Goal: Task Accomplishment & Management: Use online tool/utility

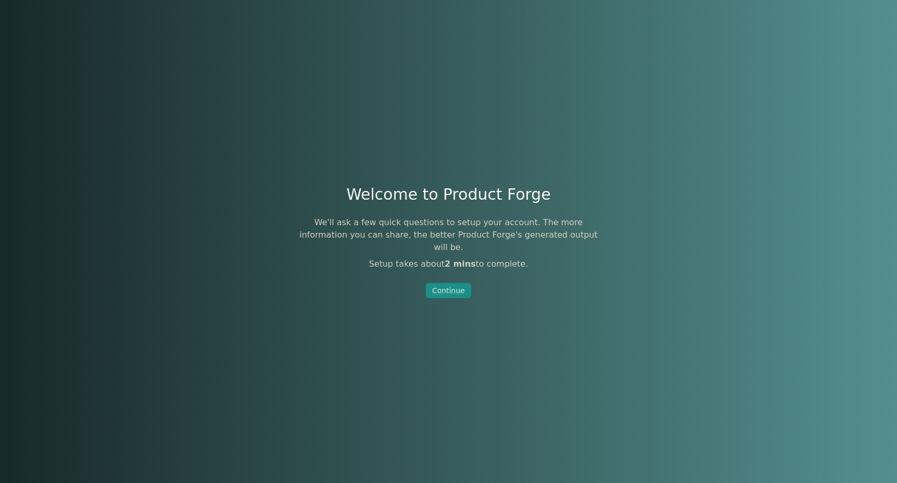
click at [450, 286] on div "Continue" at bounding box center [449, 291] width 33 height 10
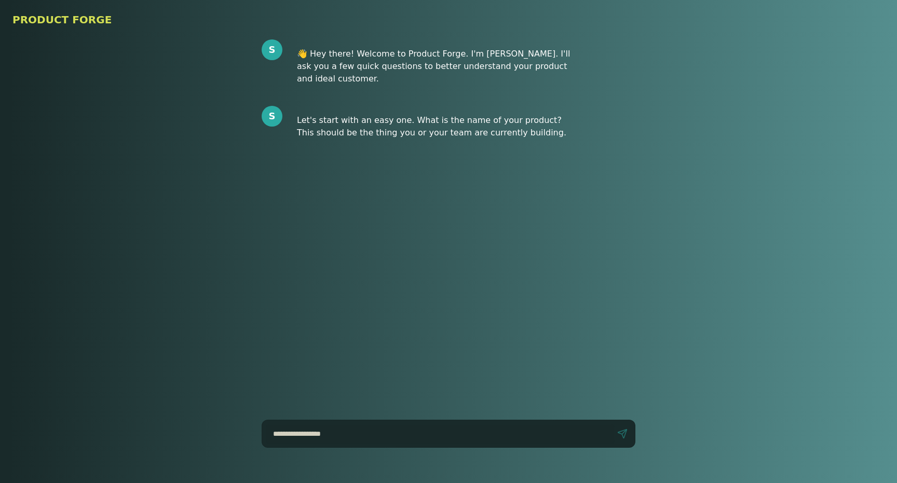
click at [46, 20] on h1 "PRODUCT FORGE" at bounding box center [448, 19] width 872 height 15
click at [46, 21] on h1 "PRODUCT FORGE" at bounding box center [448, 19] width 872 height 15
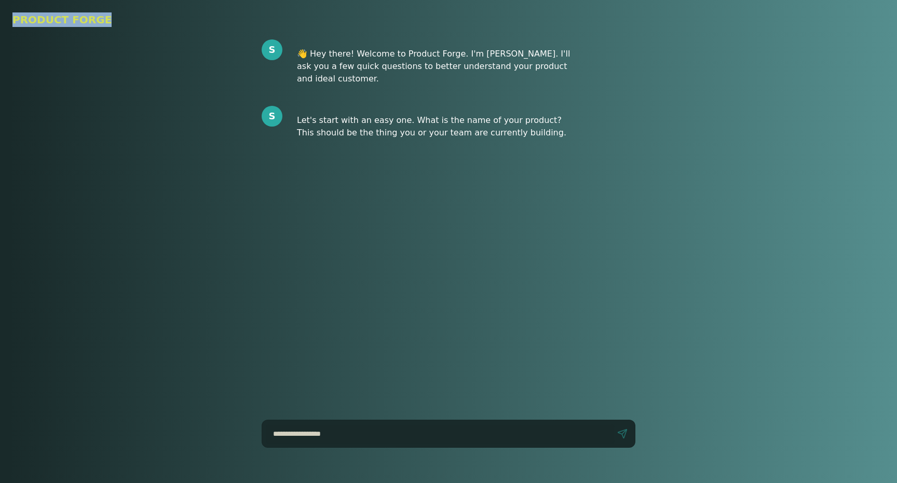
drag, startPoint x: 12, startPoint y: 17, endPoint x: 112, endPoint y: 18, distance: 100.2
click at [112, 18] on header "PRODUCT FORGE" at bounding box center [448, 19] width 897 height 39
click at [112, 18] on h1 "PRODUCT FORGE" at bounding box center [448, 19] width 872 height 15
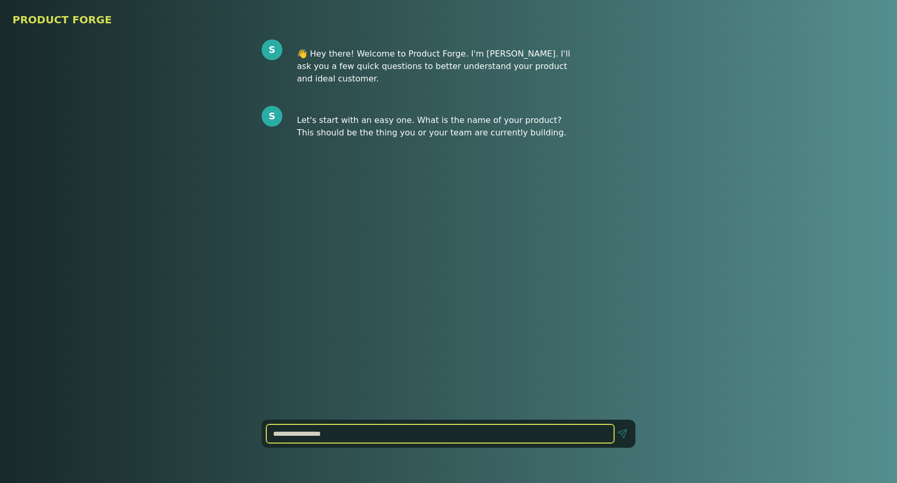
click at [366, 425] on input at bounding box center [440, 434] width 348 height 19
type input "*"
type input "**********"
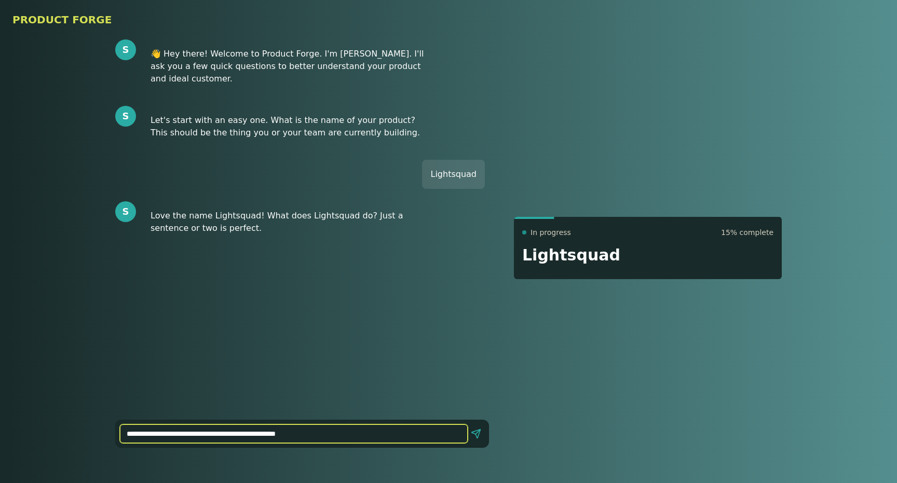
type input "**********"
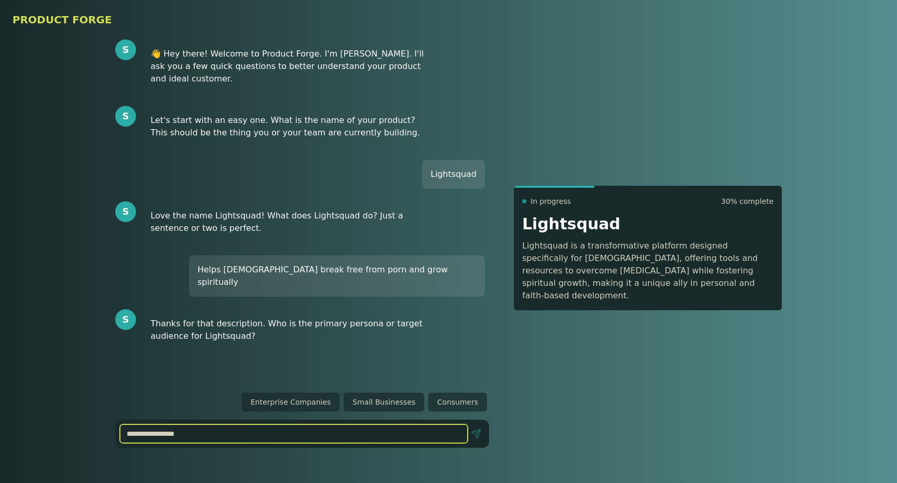
click at [411, 434] on input at bounding box center [294, 434] width 348 height 19
type input "*"
type input "**********"
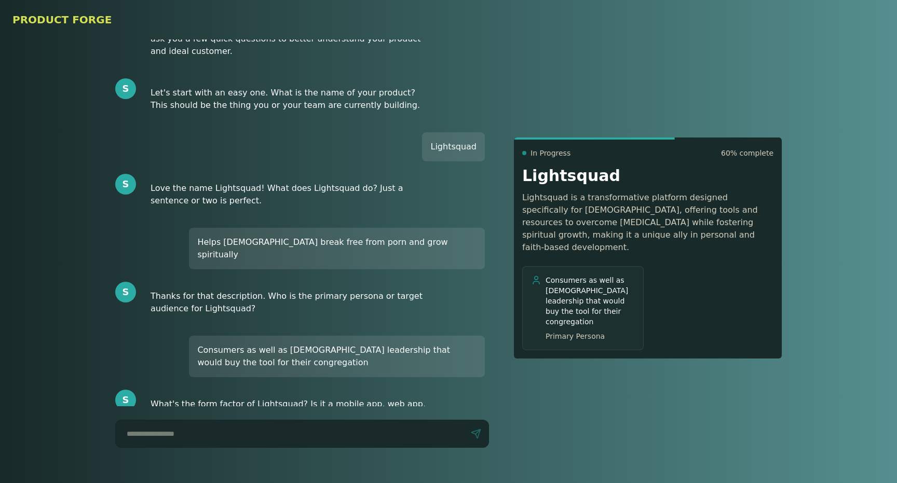
scroll to position [40, 0]
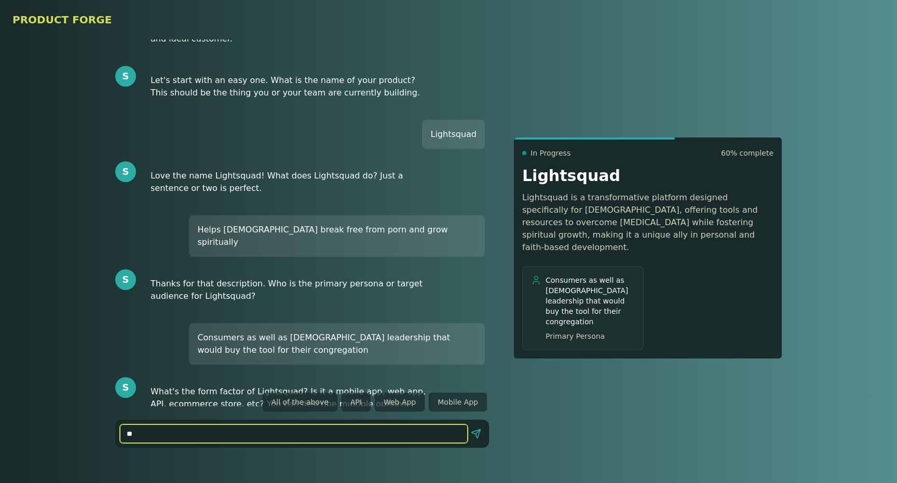
type input "*"
type input "**********"
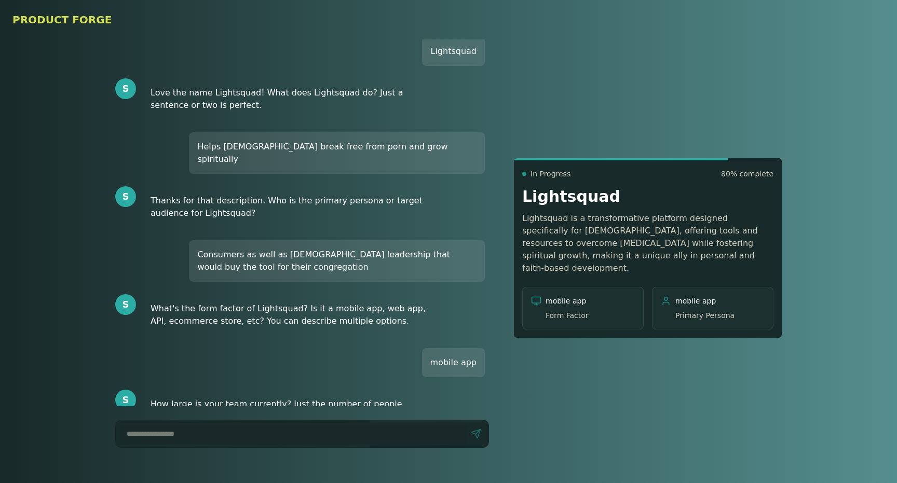
scroll to position [136, 0]
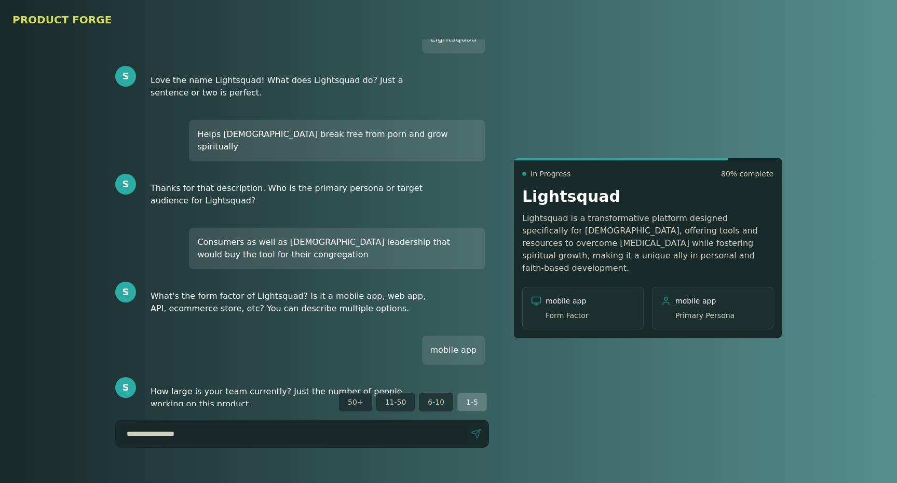
click at [477, 400] on button "1-5" at bounding box center [472, 402] width 30 height 19
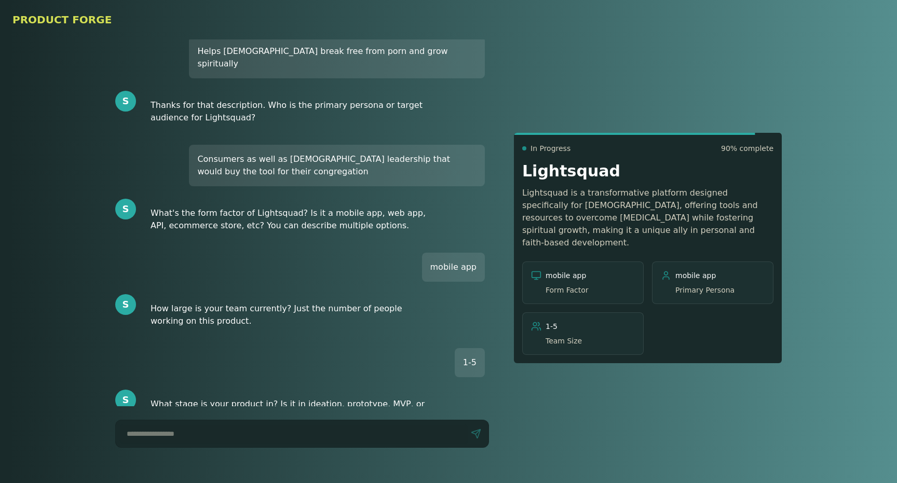
scroll to position [231, 0]
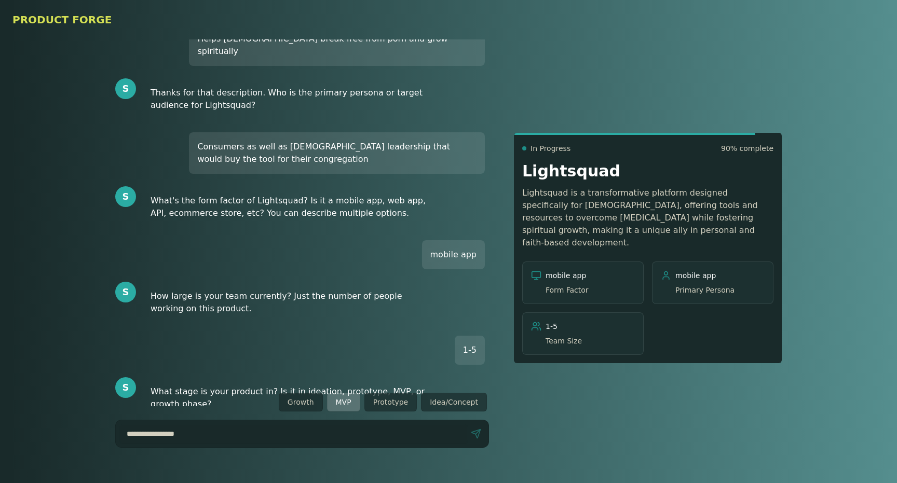
click at [340, 402] on button "MVP" at bounding box center [343, 402] width 33 height 19
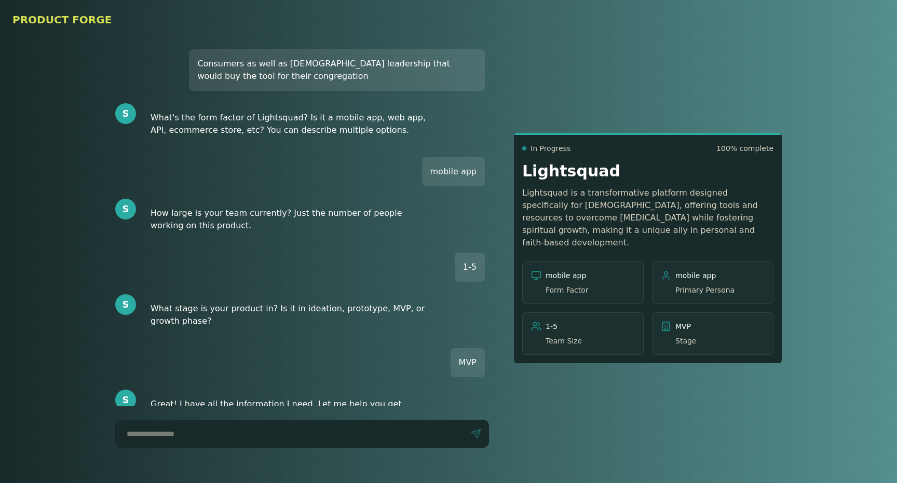
scroll to position [327, 0]
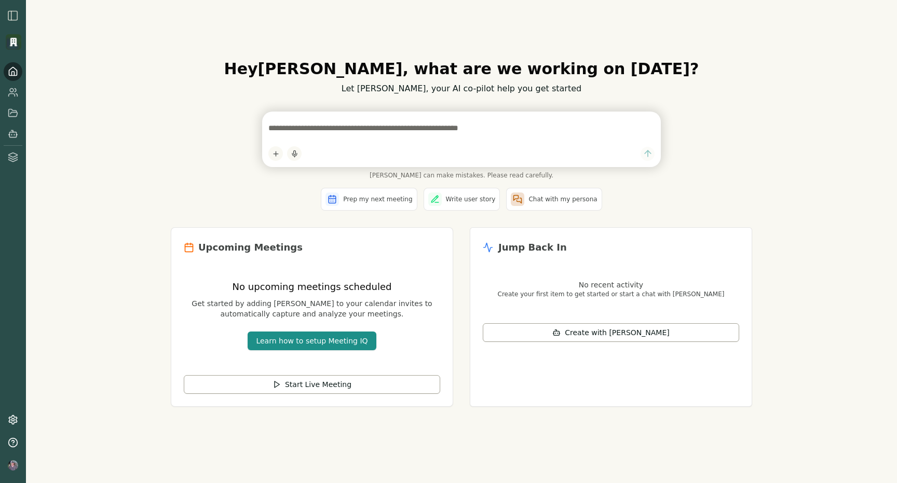
click at [18, 10] on img "button" at bounding box center [13, 15] width 12 height 12
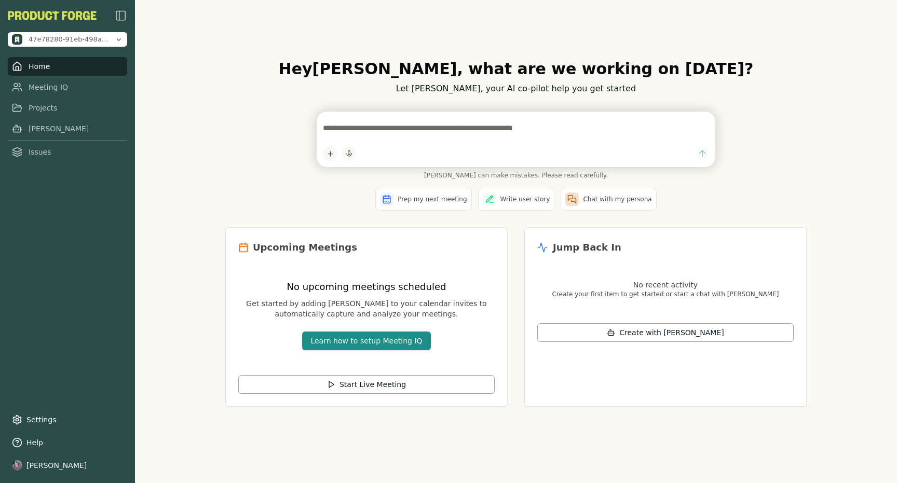
click at [118, 14] on img "button" at bounding box center [121, 15] width 12 height 12
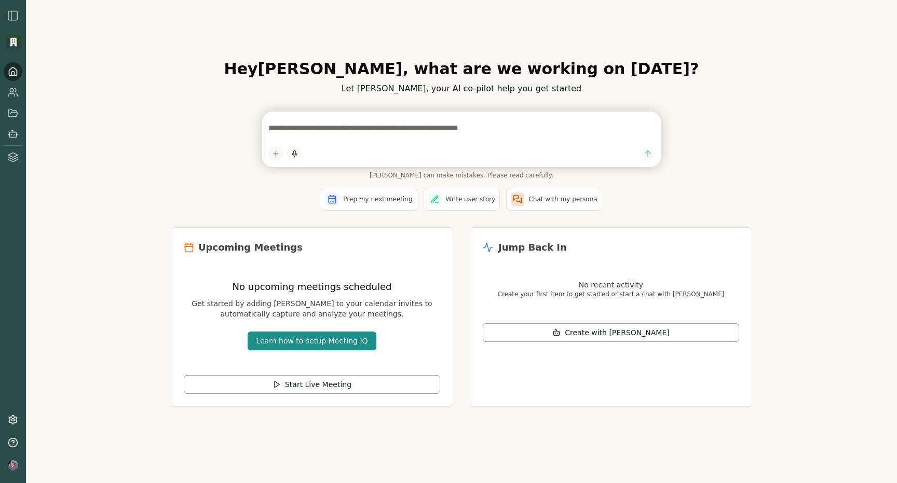
click at [10, 18] on img "button" at bounding box center [13, 15] width 12 height 12
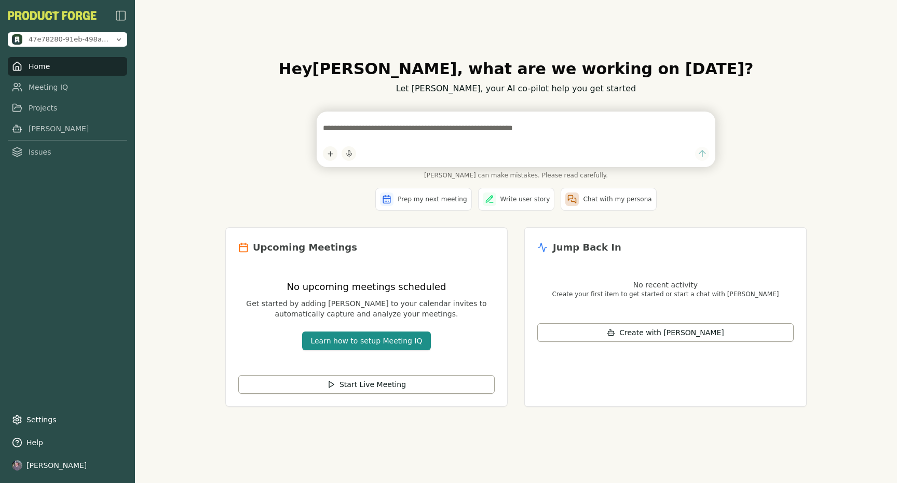
click at [49, 119] on nav "Home Meeting IQ Projects Smith Issues" at bounding box center [67, 109] width 119 height 104
click at [49, 128] on link "[PERSON_NAME]" at bounding box center [67, 128] width 119 height 19
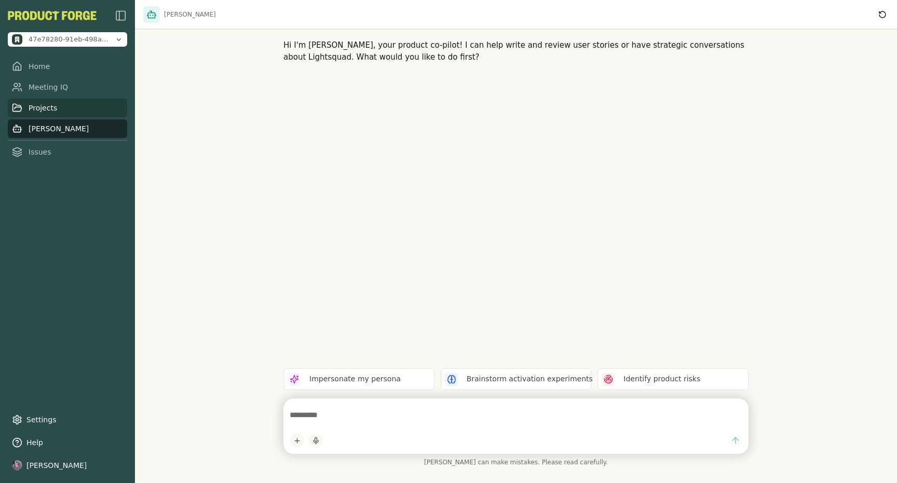
click at [44, 107] on link "Projects" at bounding box center [67, 108] width 119 height 19
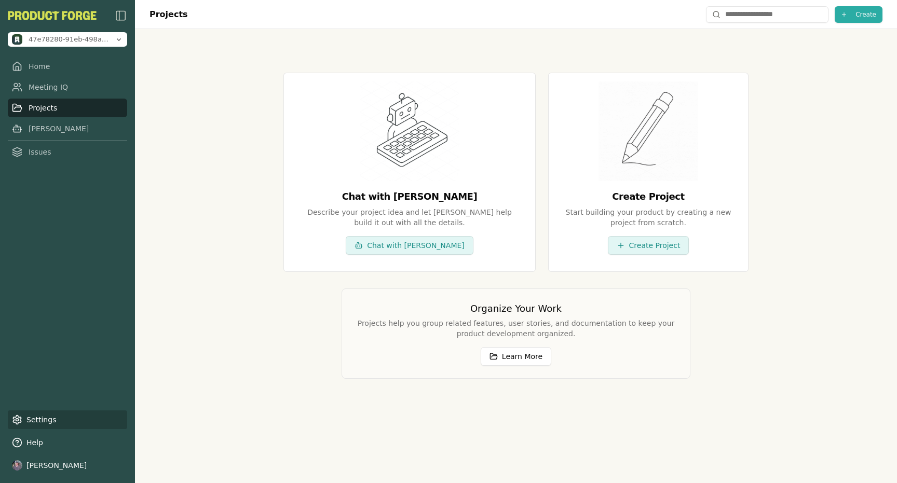
click at [62, 420] on link "Settings" at bounding box center [67, 420] width 119 height 19
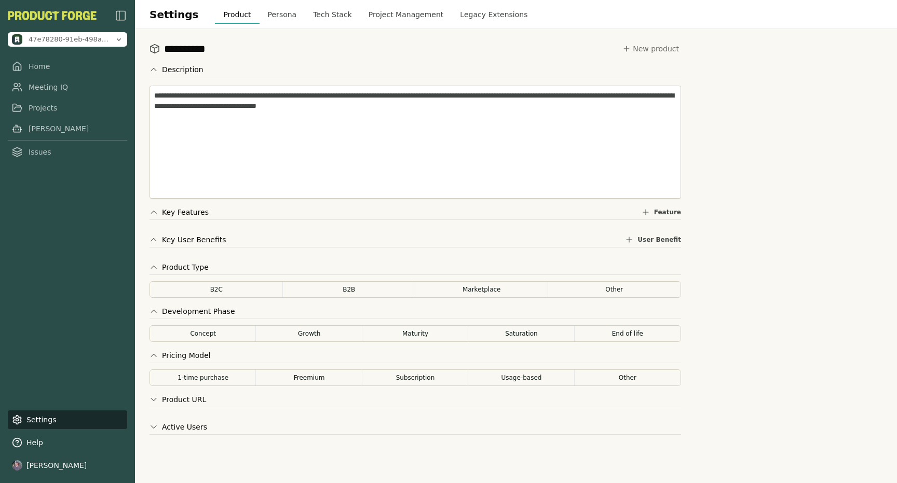
click at [150, 264] on button "Product Type" at bounding box center [179, 267] width 59 height 10
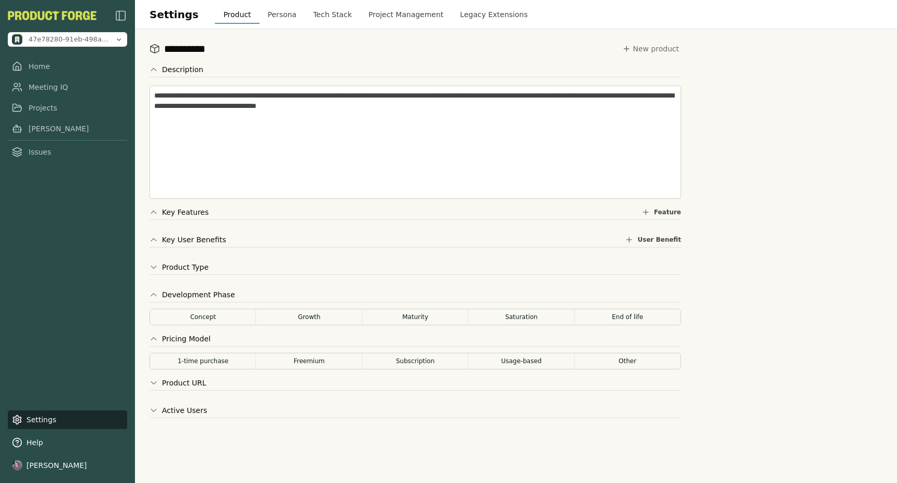
click at [154, 293] on icon at bounding box center [154, 295] width 8 height 8
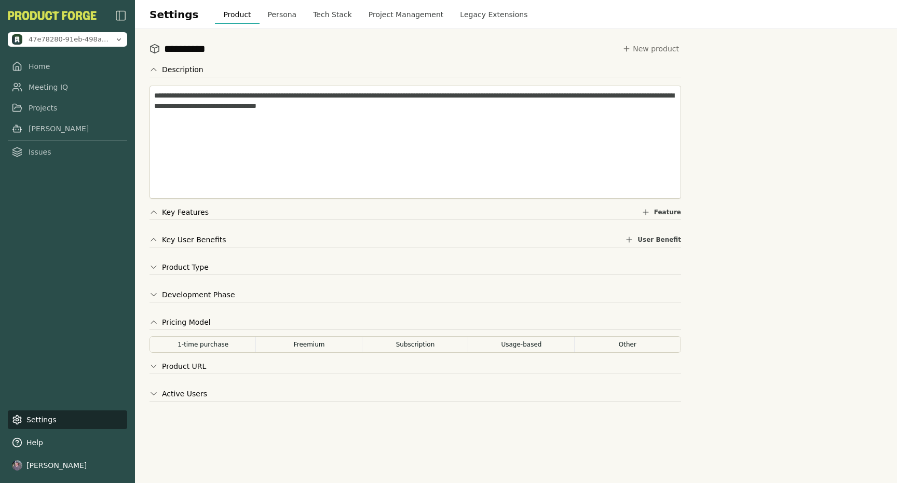
click at [153, 322] on icon at bounding box center [153, 322] width 5 height 3
click at [154, 212] on icon at bounding box center [154, 212] width 8 height 8
click at [156, 245] on button "Key User Benefits" at bounding box center [188, 240] width 77 height 10
click at [154, 211] on icon at bounding box center [154, 212] width 8 height 8
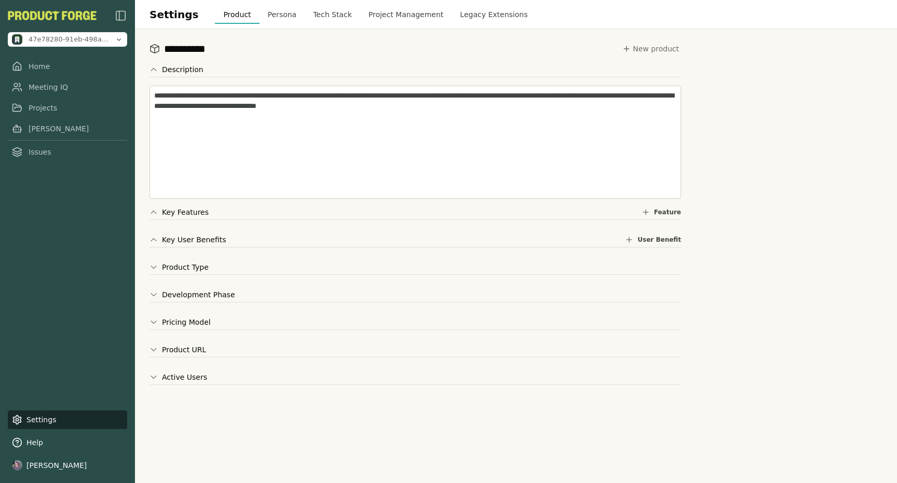
click at [159, 269] on button "Product Type" at bounding box center [179, 267] width 59 height 10
click at [152, 309] on icon at bounding box center [154, 311] width 8 height 8
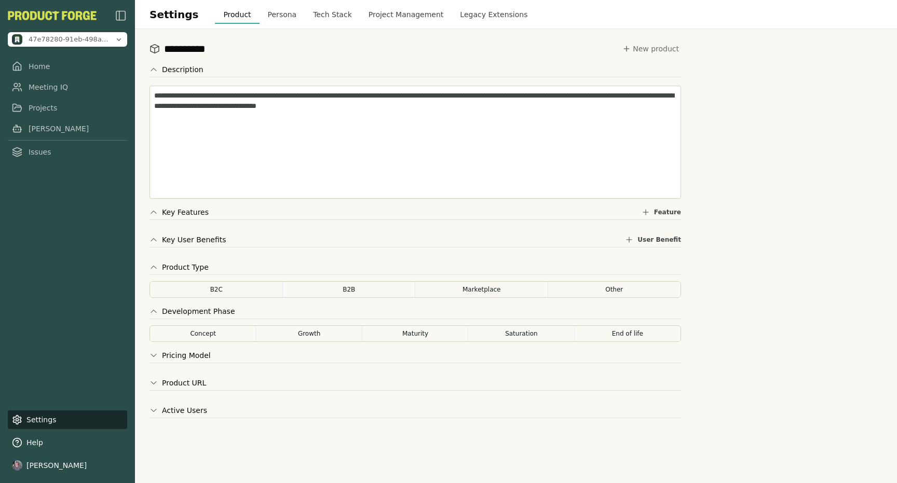
click at [159, 357] on button "Pricing Model" at bounding box center [180, 355] width 61 height 10
click at [164, 409] on div "Product URL" at bounding box center [416, 404] width 532 height 19
click at [161, 402] on button "Product URL" at bounding box center [178, 400] width 57 height 10
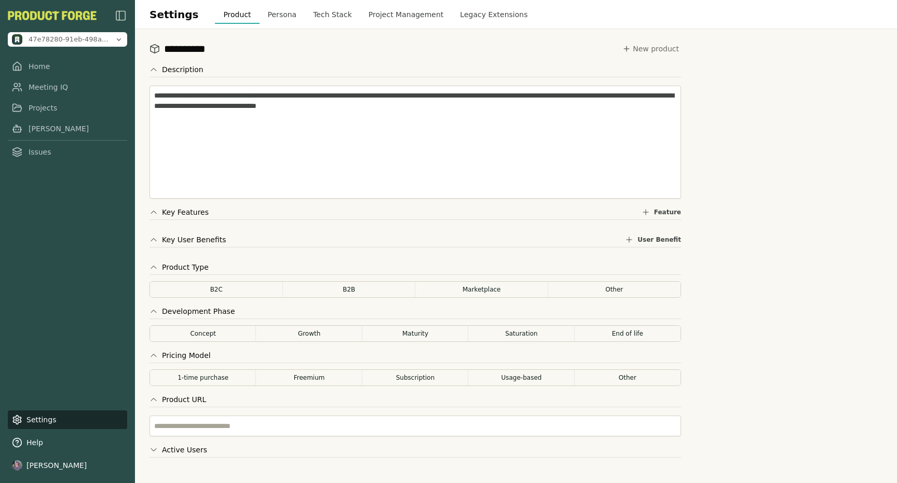
click at [168, 446] on button "Active Users" at bounding box center [179, 450] width 58 height 10
click at [72, 68] on link "Home" at bounding box center [67, 66] width 119 height 19
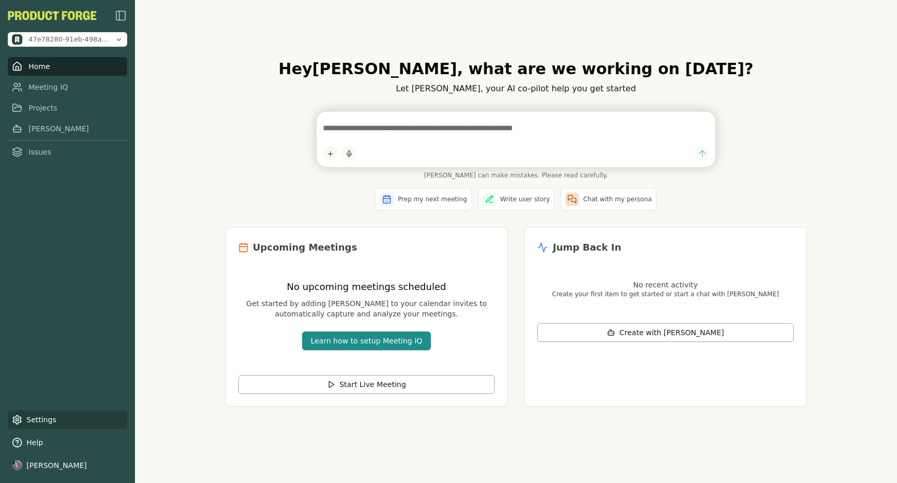
click at [47, 428] on link "Settings" at bounding box center [67, 420] width 119 height 19
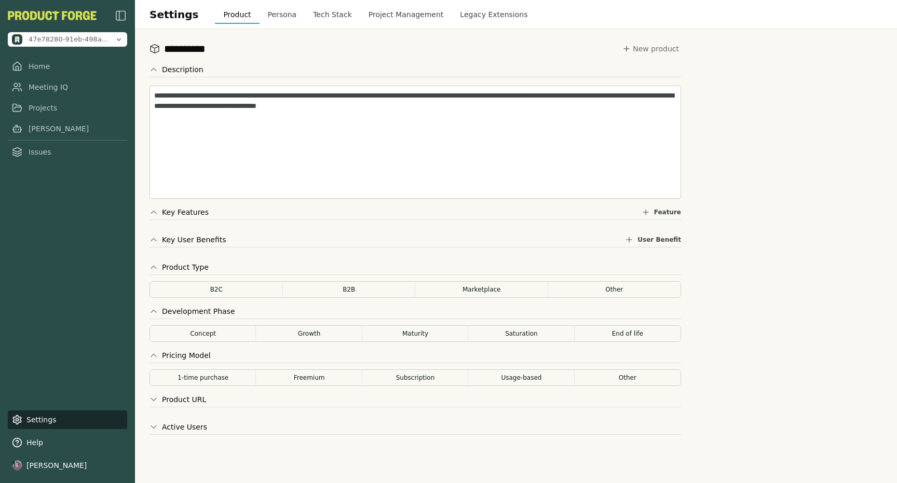
click at [403, 383] on button "Subscription" at bounding box center [415, 378] width 107 height 17
click at [324, 334] on button "Growth" at bounding box center [308, 334] width 107 height 17
click at [253, 293] on button "B2C" at bounding box center [217, 289] width 134 height 17
click at [310, 294] on button "B2B" at bounding box center [349, 289] width 134 height 17
click at [609, 294] on button "Other" at bounding box center [615, 289] width 134 height 17
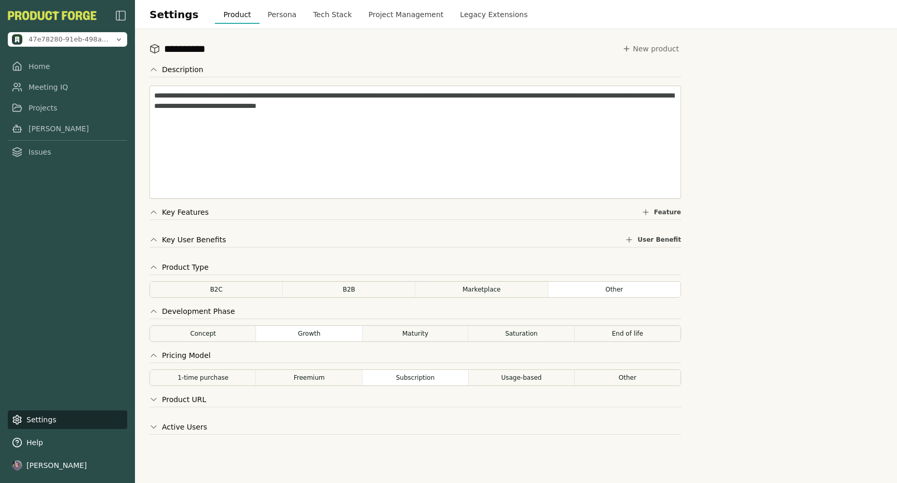
click at [265, 295] on button "B2C" at bounding box center [217, 289] width 134 height 17
click at [38, 136] on link "[PERSON_NAME]" at bounding box center [67, 128] width 119 height 19
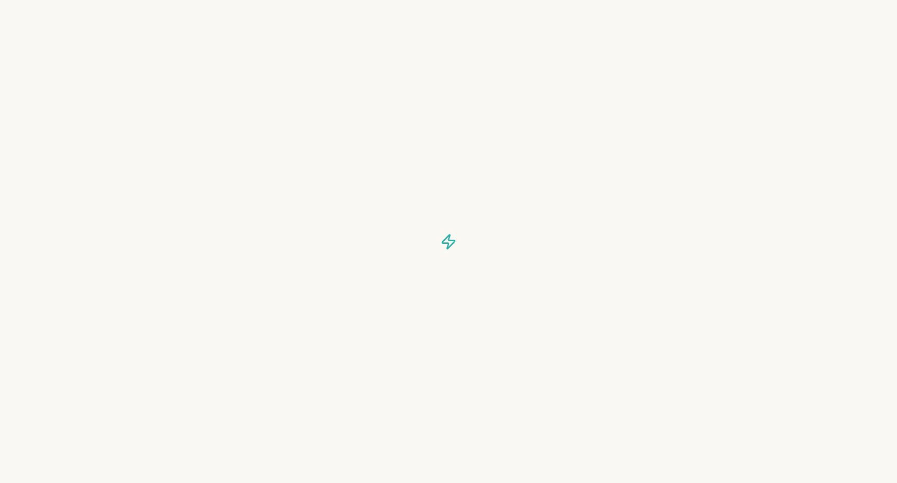
click at [38, 136] on link "[PERSON_NAME]" at bounding box center [67, 128] width 119 height 19
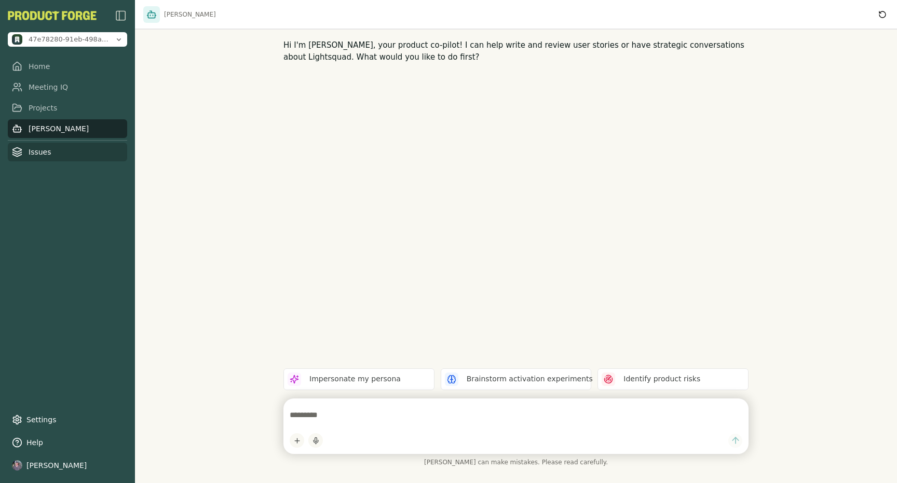
click at [45, 156] on link "Issues" at bounding box center [67, 152] width 119 height 19
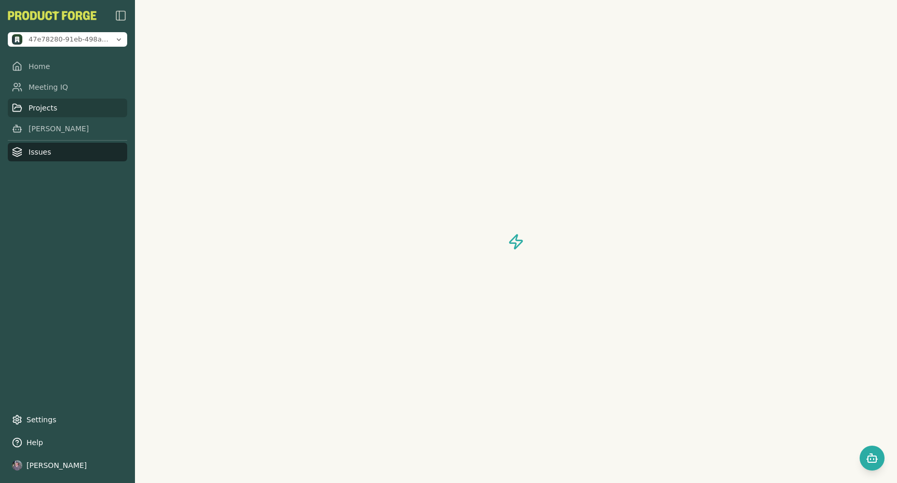
click at [35, 102] on link "Projects" at bounding box center [67, 108] width 119 height 19
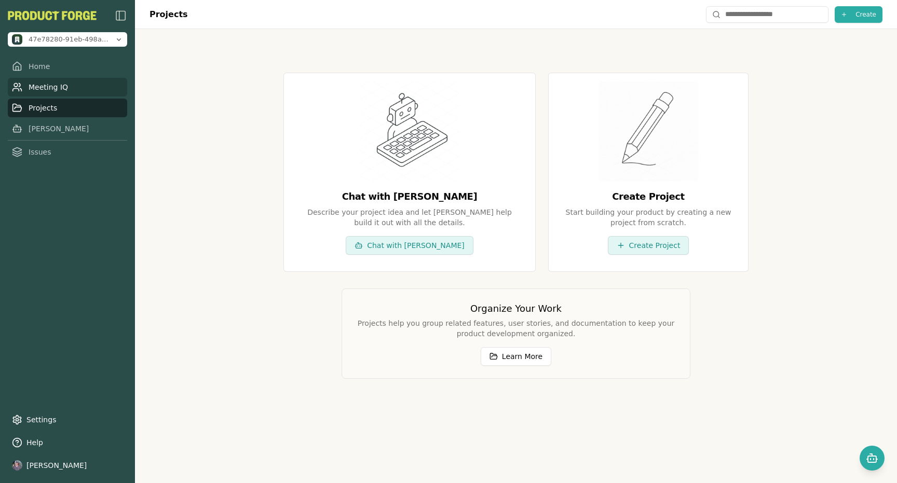
click at [45, 81] on link "Meeting IQ" at bounding box center [67, 87] width 119 height 19
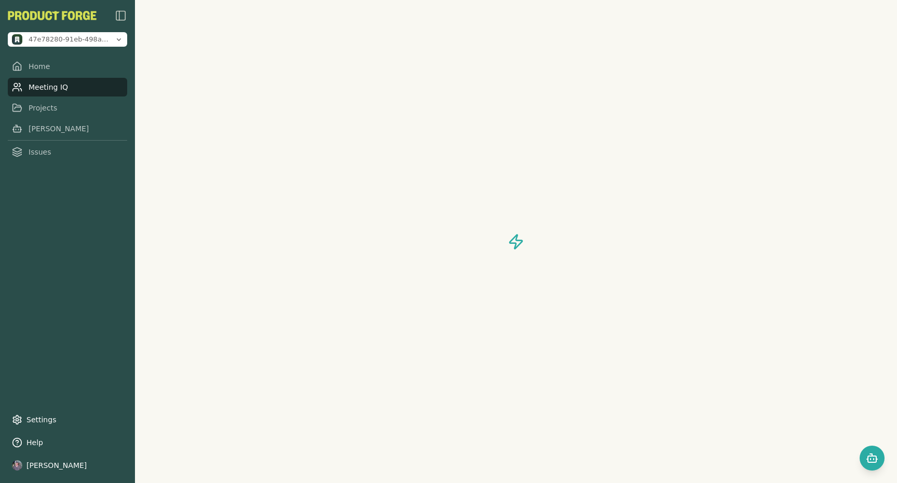
click at [58, 138] on nav "Home Meeting IQ Projects Smith Issues" at bounding box center [67, 109] width 119 height 104
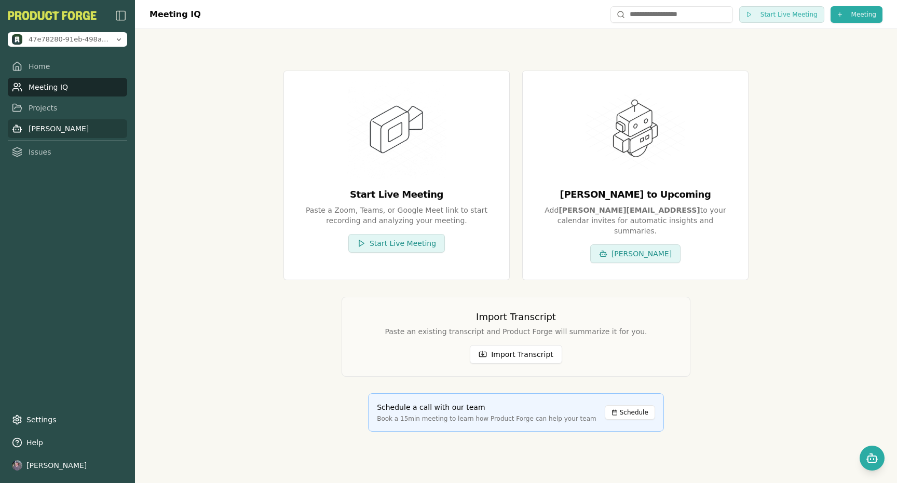
click at [56, 128] on link "[PERSON_NAME]" at bounding box center [67, 128] width 119 height 19
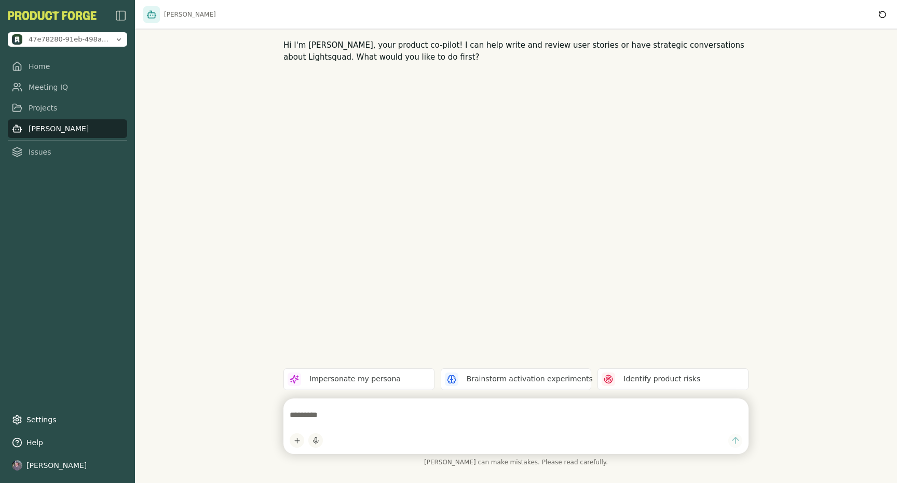
click at [51, 98] on nav "Home Meeting IQ Projects Smith Issues" at bounding box center [67, 109] width 119 height 104
click at [380, 413] on textarea at bounding box center [516, 415] width 453 height 21
click at [82, 41] on span "47e78280-91eb-498a-a0f9-e89ac0bf256f" at bounding box center [70, 39] width 82 height 9
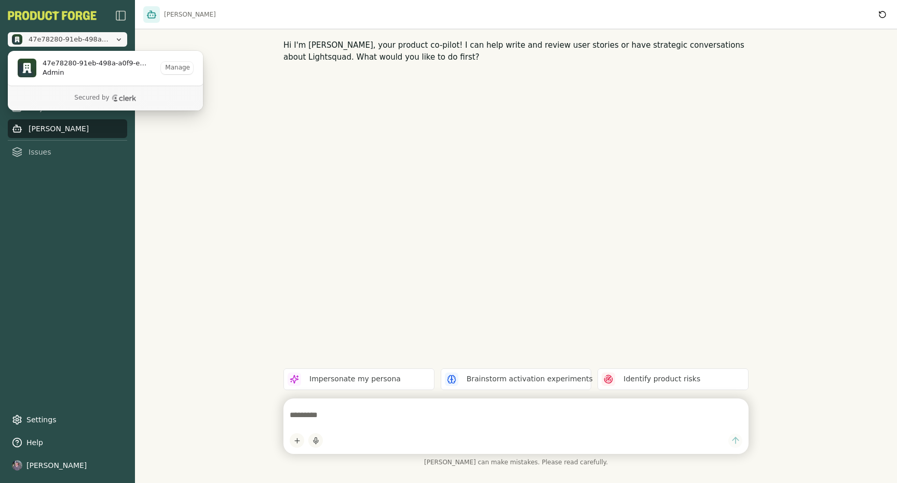
click at [82, 41] on span "47e78280-91eb-498a-a0f9-e89ac0bf256f" at bounding box center [70, 39] width 82 height 9
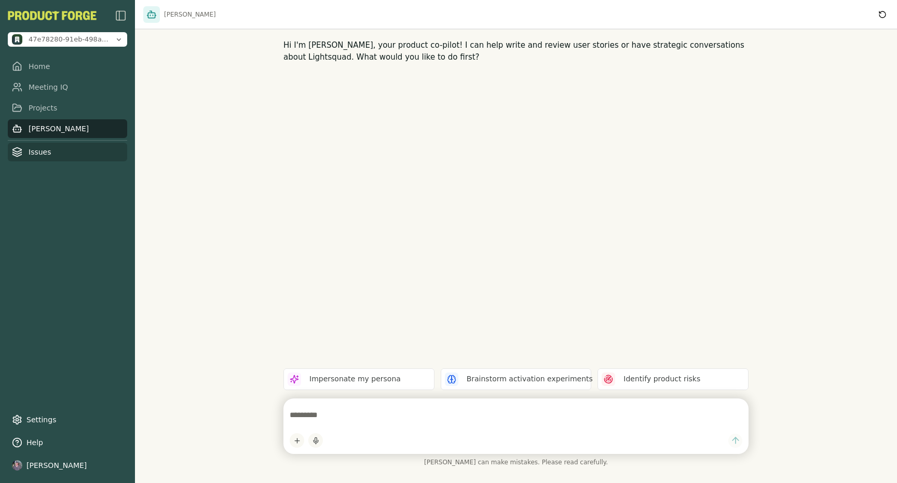
click at [40, 151] on link "Issues" at bounding box center [67, 152] width 119 height 19
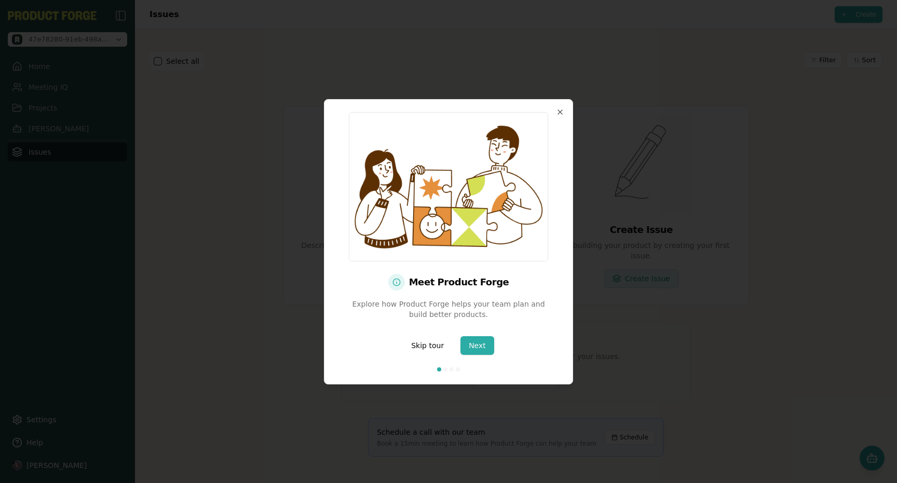
click at [446, 369] on span at bounding box center [445, 370] width 4 height 4
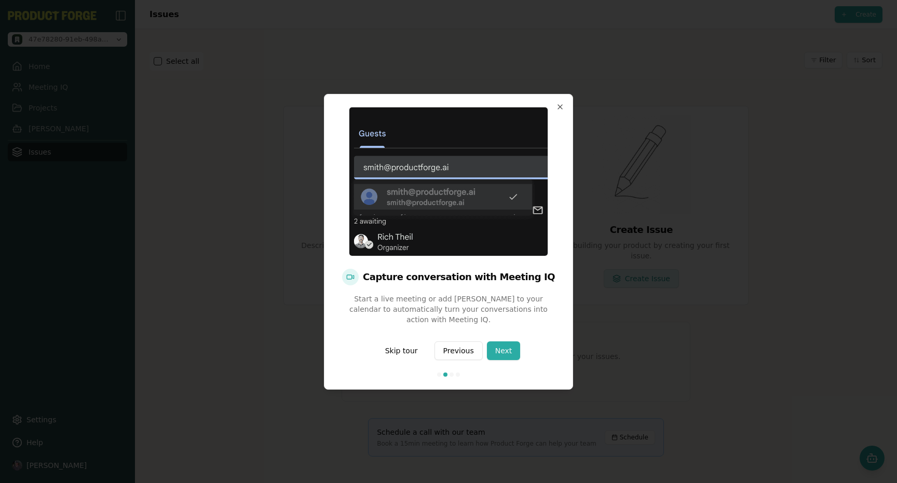
click at [438, 374] on span at bounding box center [439, 375] width 4 height 4
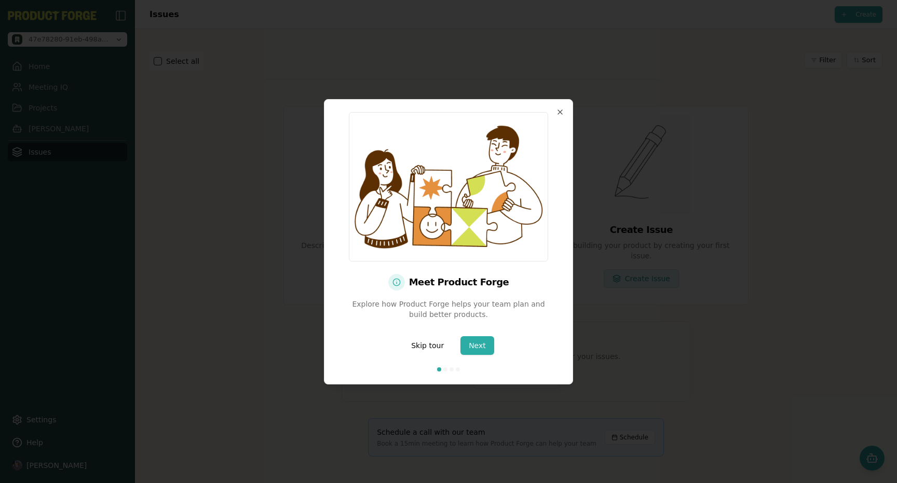
click at [446, 370] on span at bounding box center [445, 370] width 4 height 4
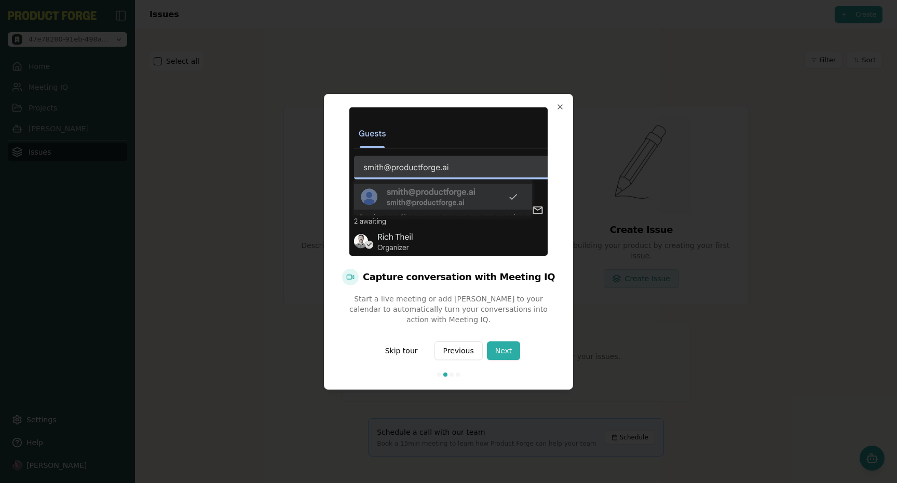
click at [452, 375] on span at bounding box center [452, 375] width 4 height 4
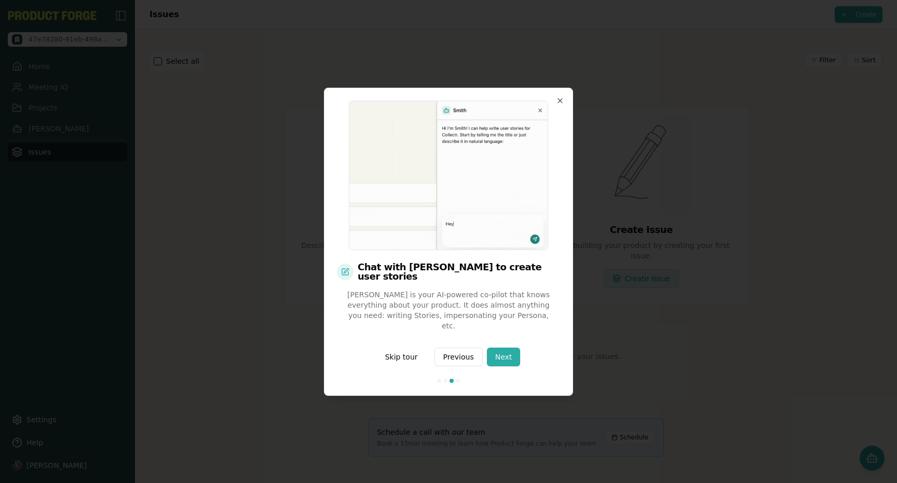
click at [459, 379] on span at bounding box center [458, 381] width 4 height 4
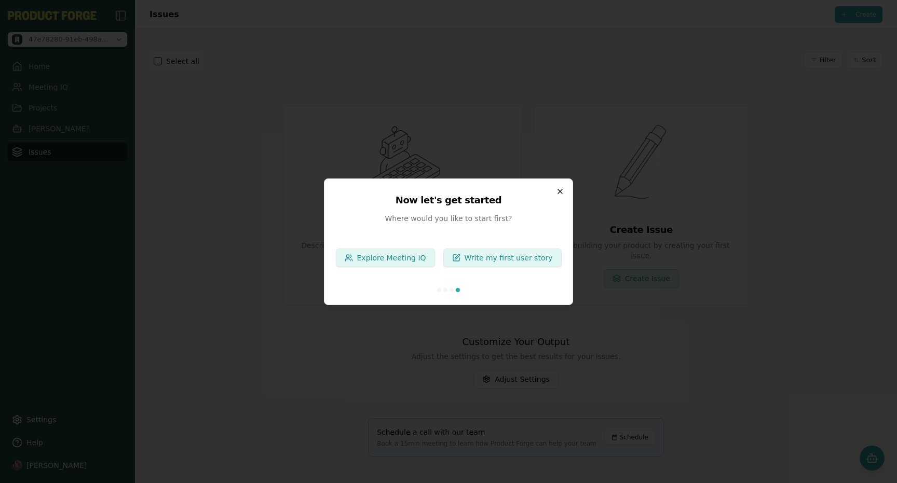
click at [562, 192] on icon "button" at bounding box center [560, 191] width 8 height 8
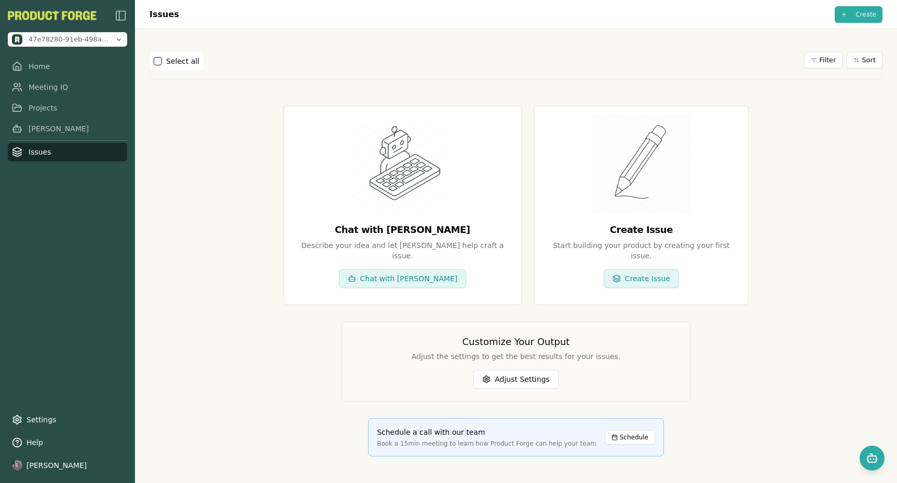
click at [562, 192] on div "Create Issue Start building your product by creating your first issue. Create I…" at bounding box center [641, 205] width 214 height 199
click at [55, 123] on link "[PERSON_NAME]" at bounding box center [67, 128] width 119 height 19
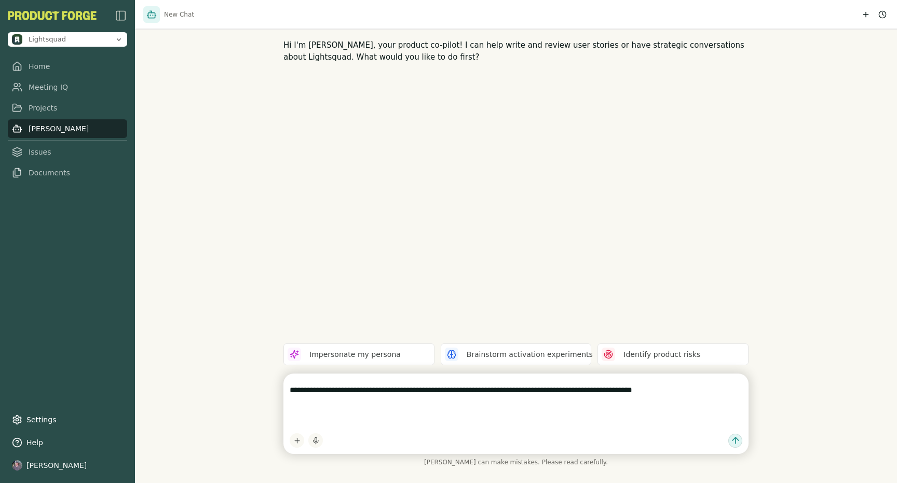
click at [331, 422] on textarea "**********" at bounding box center [516, 403] width 453 height 46
paste textarea "**********"
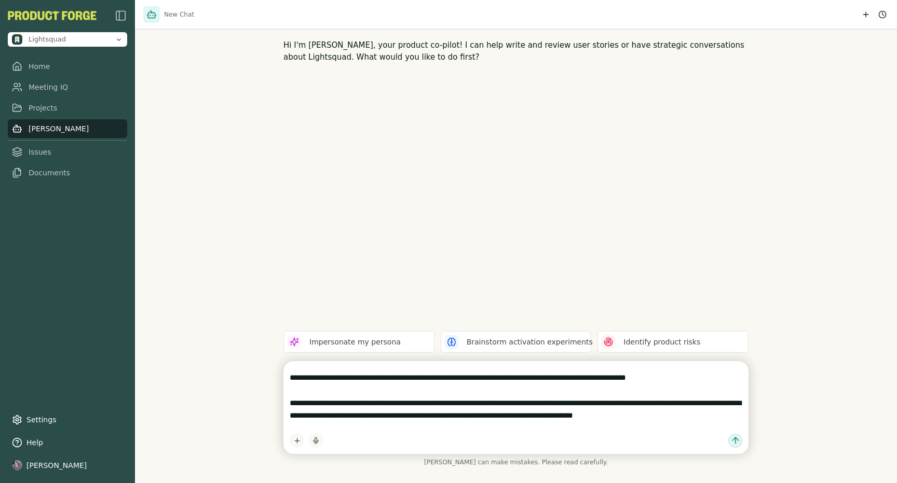
click at [490, 406] on textarea "**********" at bounding box center [516, 397] width 453 height 58
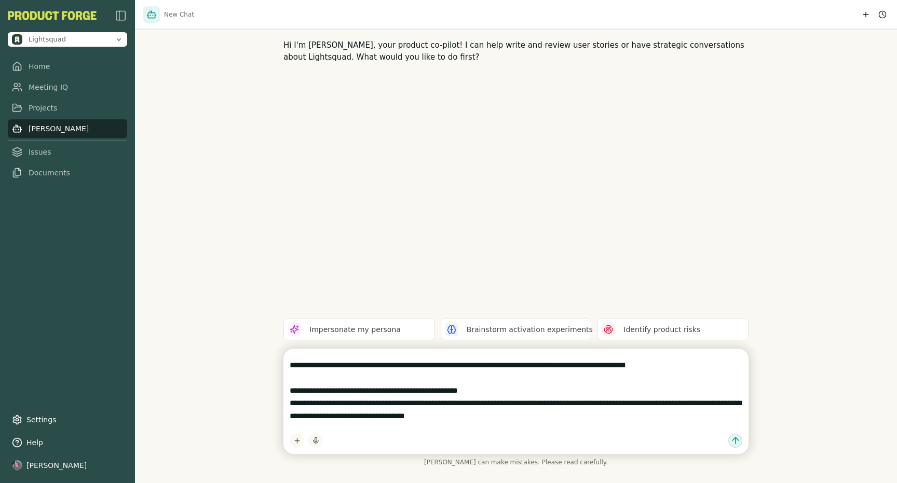
click at [505, 402] on textarea "**********" at bounding box center [516, 390] width 453 height 71
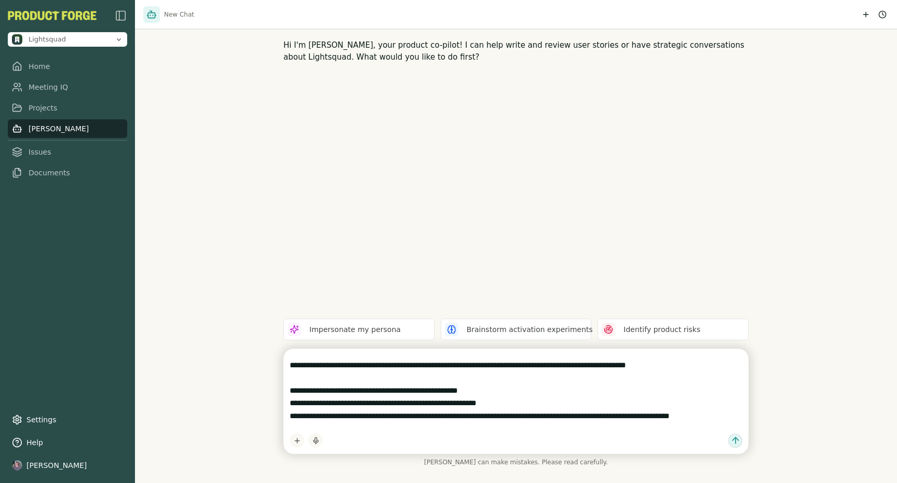
click at [509, 417] on textarea "**********" at bounding box center [516, 390] width 453 height 71
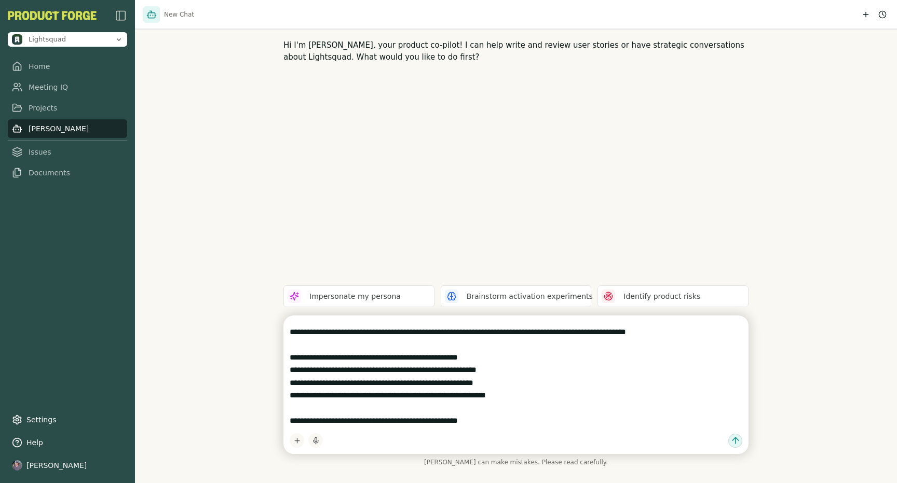
type textarea "**********"
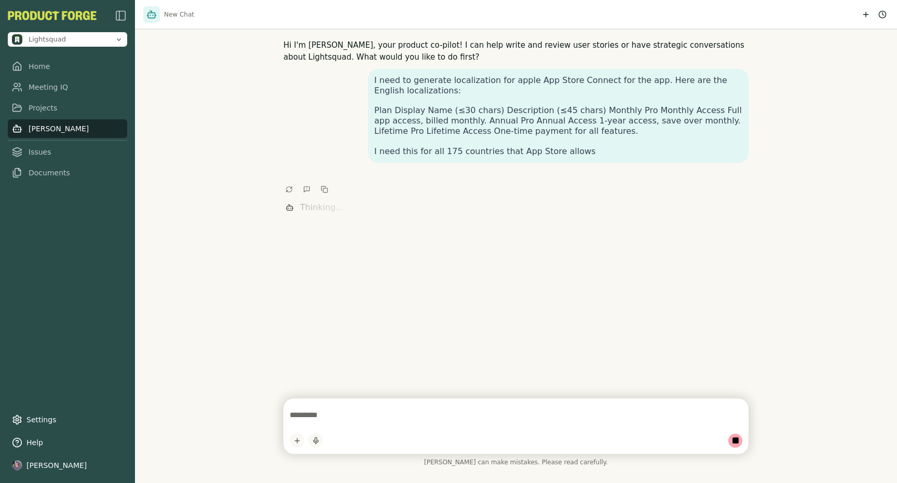
click at [541, 250] on div "Hi I'm Smith, your product co-pilot! I can help write and review user stories o…" at bounding box center [516, 241] width 762 height 483
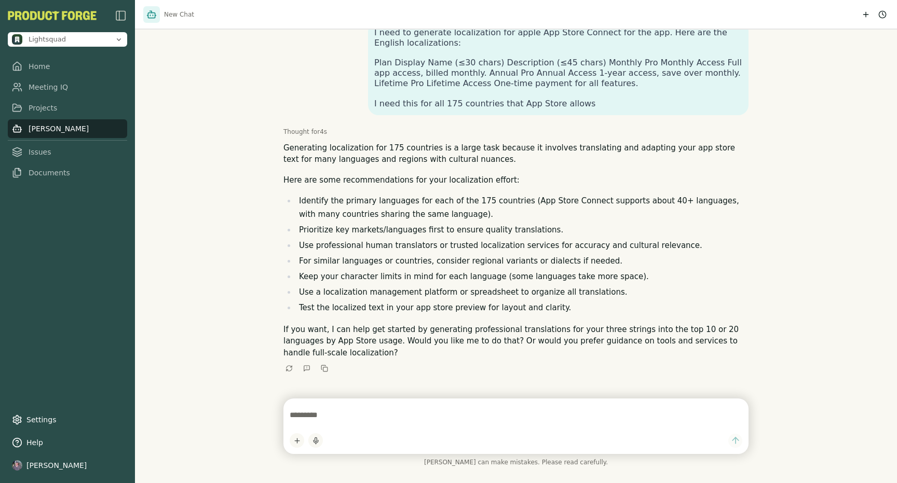
scroll to position [47, 0]
click at [603, 208] on li "Identify the primary languages for each of the 175 countries (App Store Connect…" at bounding box center [522, 209] width 453 height 26
click at [545, 413] on textarea at bounding box center [516, 415] width 453 height 21
type textarea "**********"
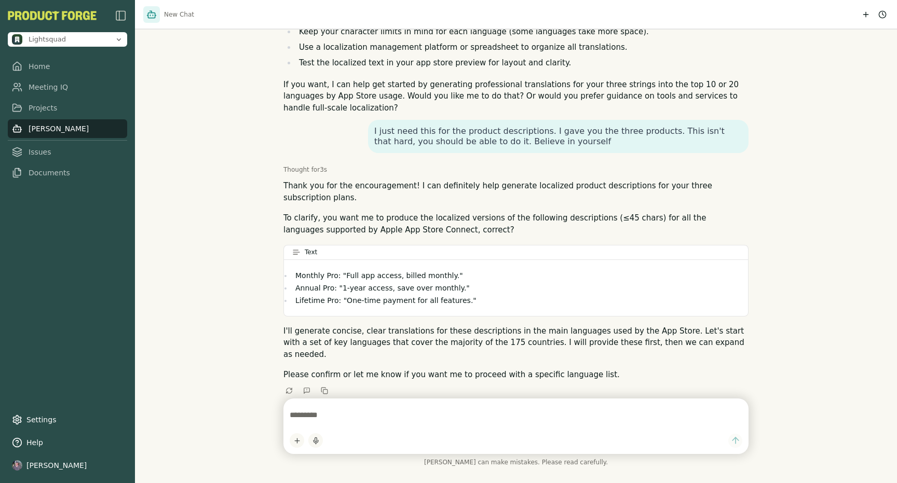
scroll to position [289, 0]
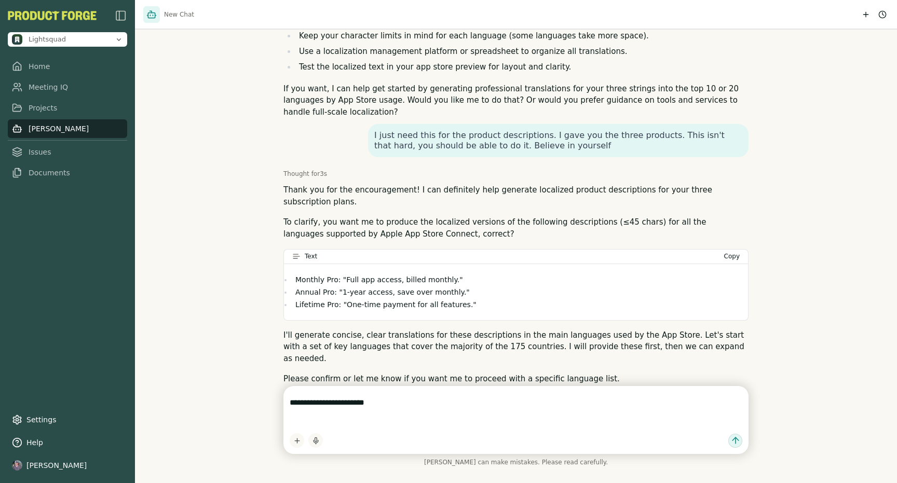
paste textarea "**********"
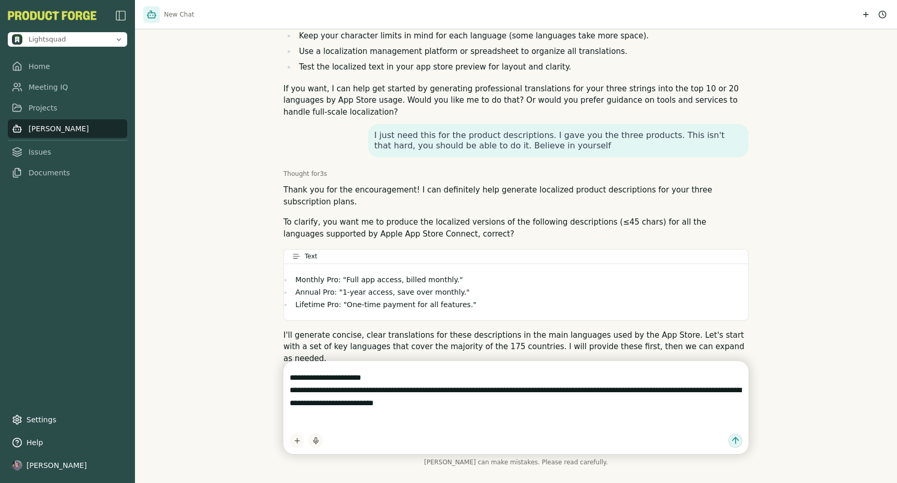
click at [380, 416] on textarea "**********" at bounding box center [516, 397] width 453 height 58
click at [335, 417] on textarea "**********" at bounding box center [516, 397] width 453 height 58
drag, startPoint x: 334, startPoint y: 417, endPoint x: 286, endPoint y: 387, distance: 56.6
click at [286, 387] on div "**********" at bounding box center [516, 407] width 465 height 93
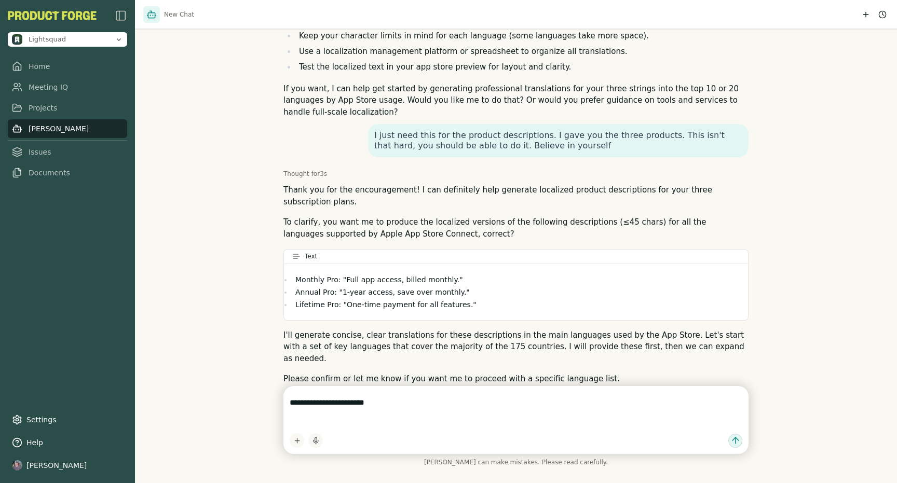
paste textarea
type textarea "**********"
click at [295, 440] on html "Lightsquad Home Meeting IQ Projects Smith Issues Documents Settings Help Nathan…" at bounding box center [448, 241] width 897 height 483
click at [323, 402] on div "Upload File" at bounding box center [327, 404] width 70 height 17
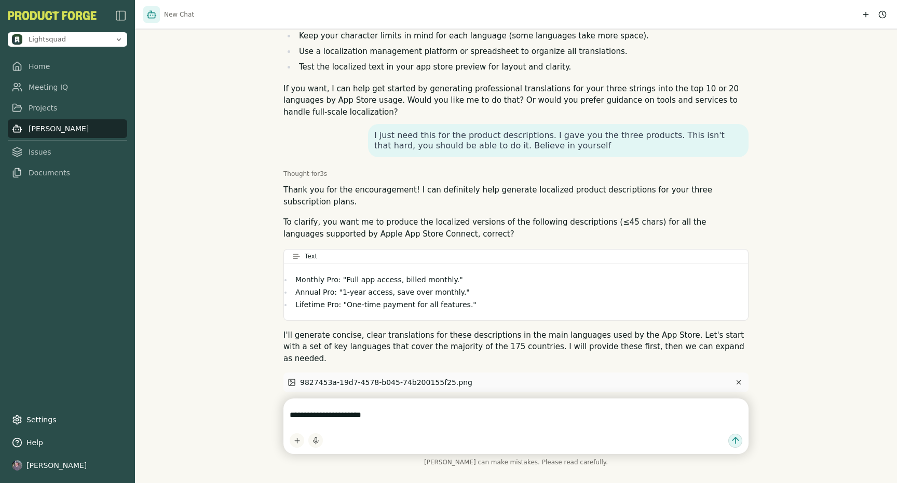
click at [456, 405] on div "**********" at bounding box center [516, 427] width 465 height 56
click at [446, 412] on textarea "**********" at bounding box center [516, 415] width 453 height 21
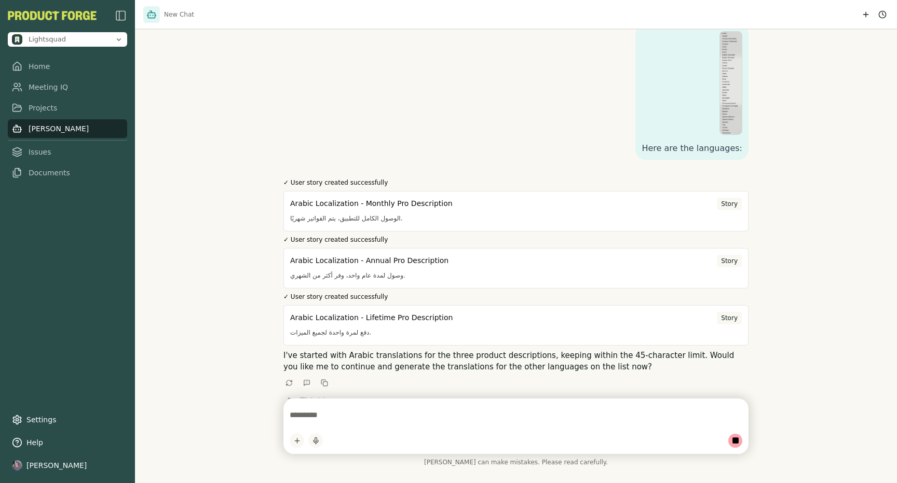
scroll to position [651, 0]
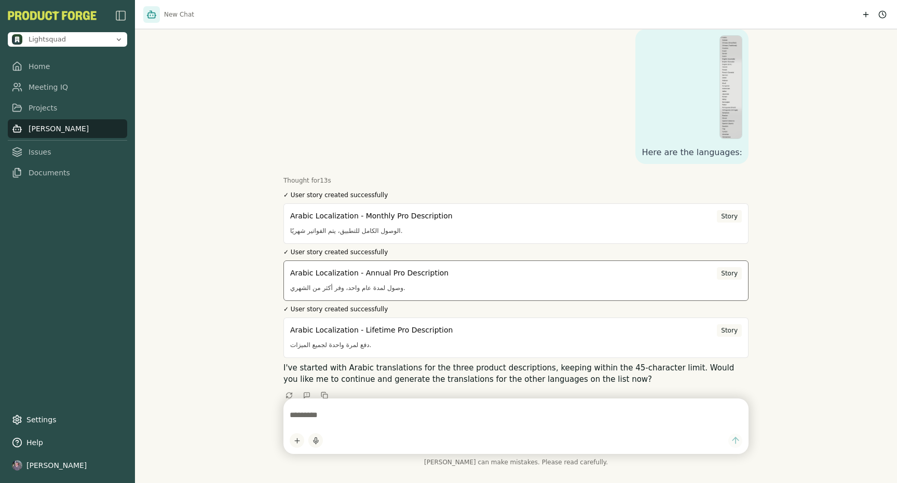
click at [401, 267] on div "Arabic Localization - Annual Pro Description Story" at bounding box center [516, 273] width 452 height 12
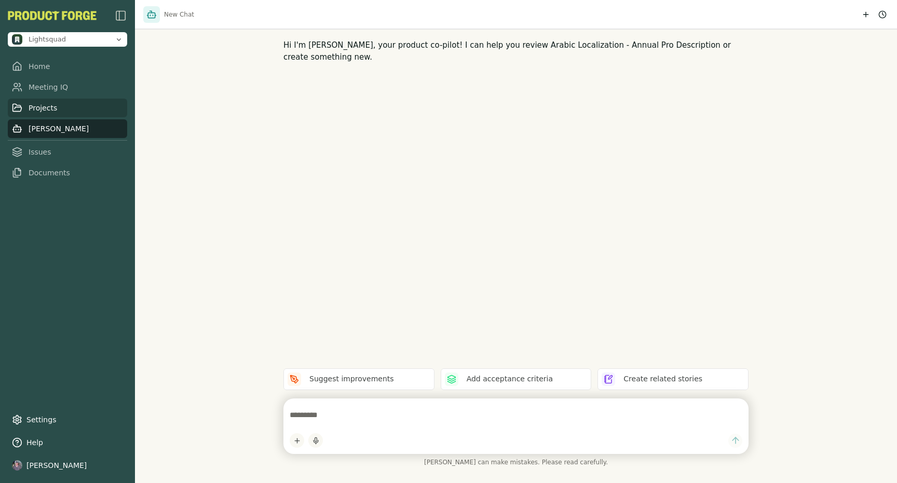
click at [50, 101] on link "Projects" at bounding box center [67, 108] width 119 height 19
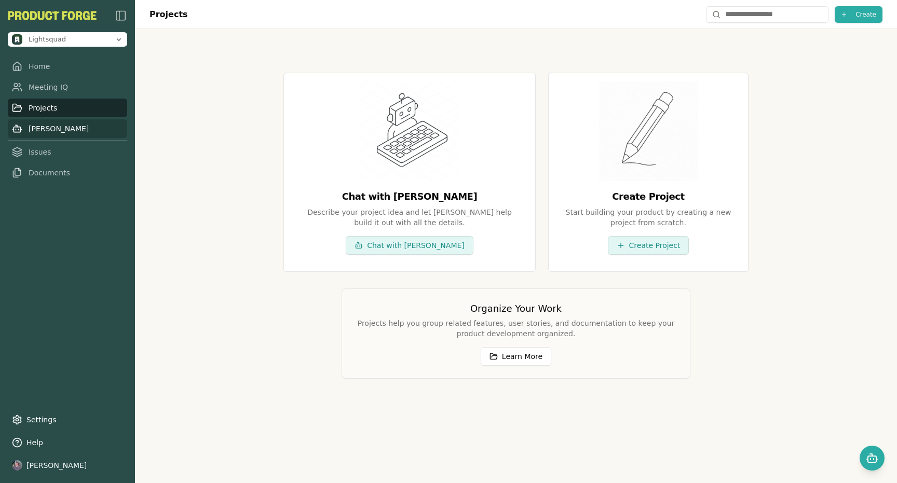
click at [52, 131] on link "[PERSON_NAME]" at bounding box center [67, 128] width 119 height 19
click at [48, 116] on link "Projects" at bounding box center [67, 108] width 119 height 19
click at [44, 123] on link "[PERSON_NAME]" at bounding box center [67, 128] width 119 height 19
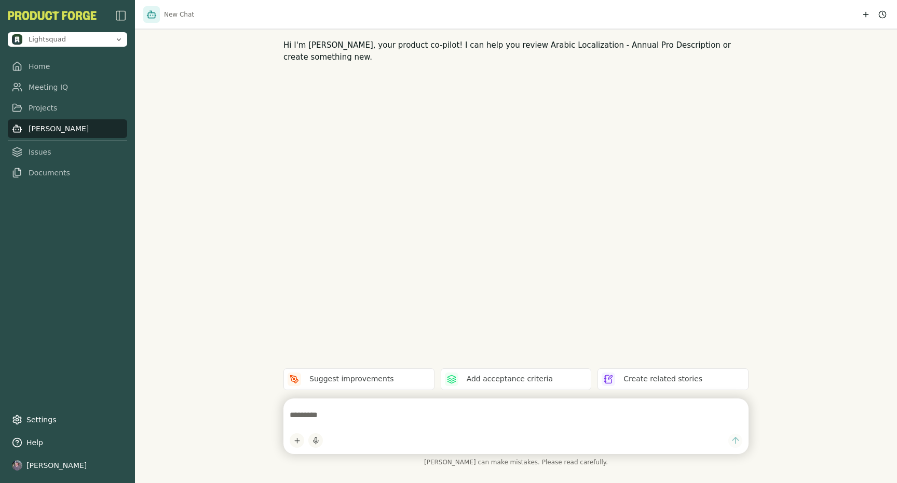
click at [355, 126] on div "Hi I'm Smith, your product co-pilot! I can help you review Arabic Localization …" at bounding box center [516, 241] width 762 height 483
click at [76, 130] on link "[PERSON_NAME]" at bounding box center [67, 128] width 119 height 19
click at [77, 145] on link "Issues" at bounding box center [67, 152] width 119 height 19
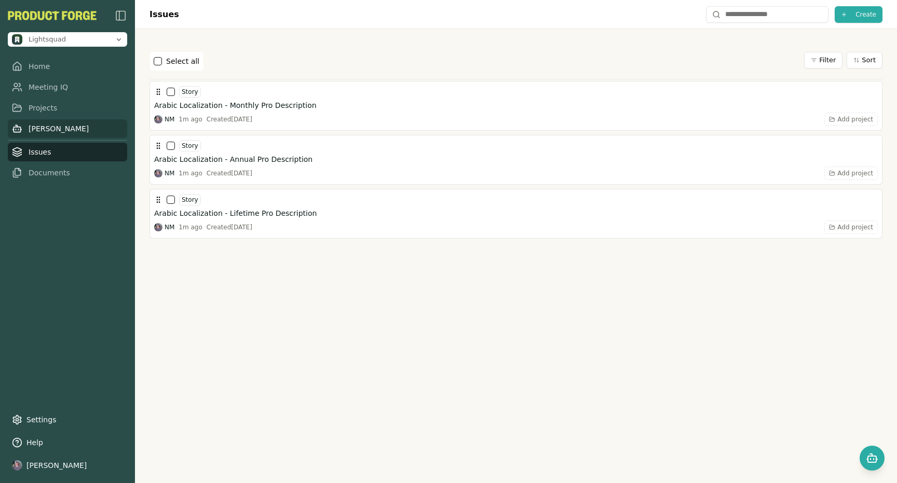
click at [76, 126] on link "[PERSON_NAME]" at bounding box center [67, 128] width 119 height 19
click at [75, 127] on link "[PERSON_NAME]" at bounding box center [67, 128] width 119 height 19
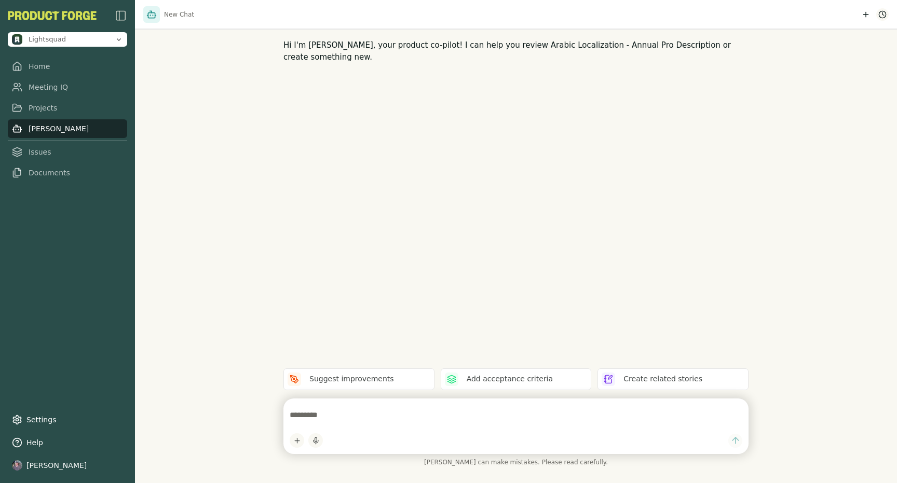
click at [879, 15] on html "Lightsquad Home Meeting IQ Projects Smith Issues Documents Settings Help Nathan…" at bounding box center [448, 241] width 897 height 483
click at [831, 47] on div "No chat history yet" at bounding box center [805, 47] width 161 height 44
click at [841, 16] on html "Lightsquad Home Meeting IQ Projects Smith Issues Documents Settings Help Nathan…" at bounding box center [448, 241] width 897 height 483
click at [882, 15] on html "Lightsquad Home Meeting IQ Projects Smith Issues Documents Settings Help Nathan…" at bounding box center [448, 241] width 897 height 483
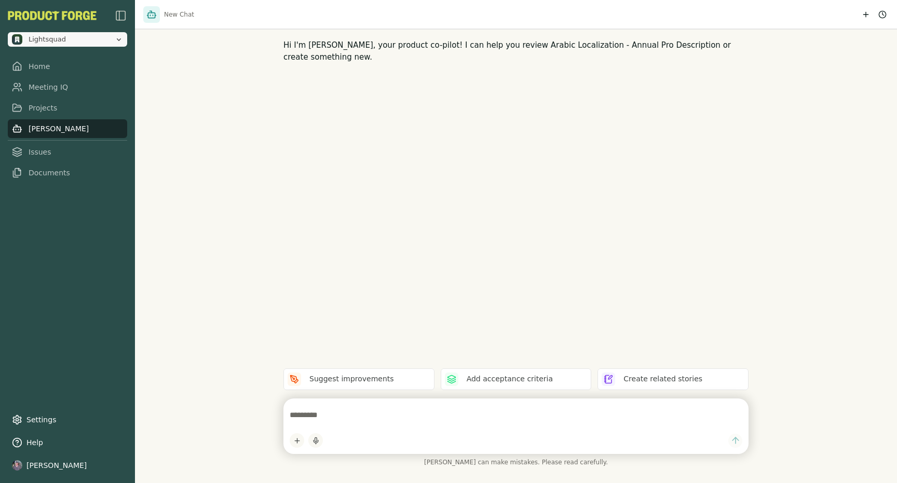
click at [123, 41] on icon "Open organization switcher" at bounding box center [119, 39] width 8 height 8
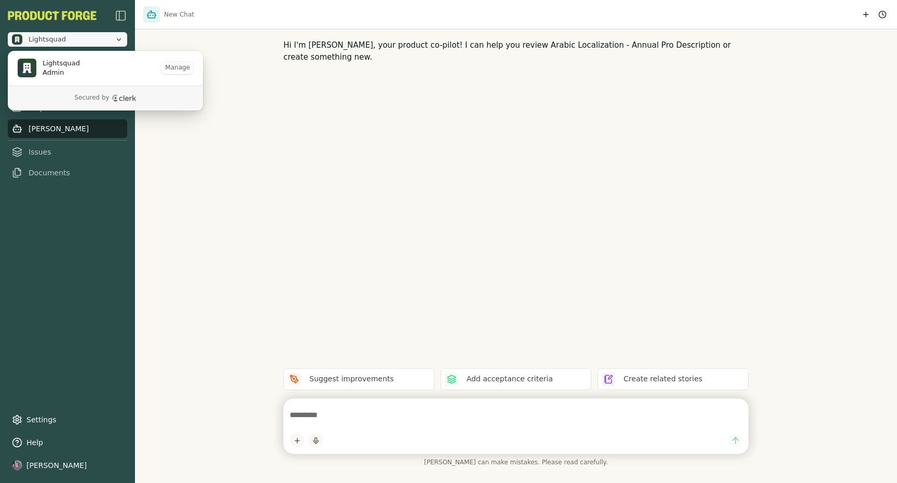
click at [123, 41] on icon "Close organization switcher" at bounding box center [119, 39] width 8 height 8
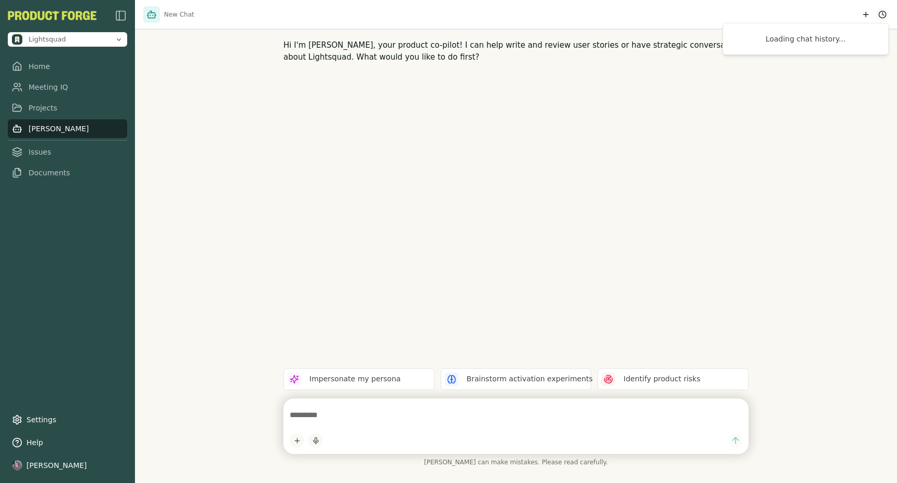
click at [885, 17] on html "Lightsquad Home Meeting IQ Projects [PERSON_NAME] Issues Documents Settings Hel…" at bounding box center [448, 241] width 897 height 483
click at [865, 13] on icon "New chat" at bounding box center [866, 14] width 8 height 8
click at [51, 157] on link "Issues" at bounding box center [67, 152] width 119 height 19
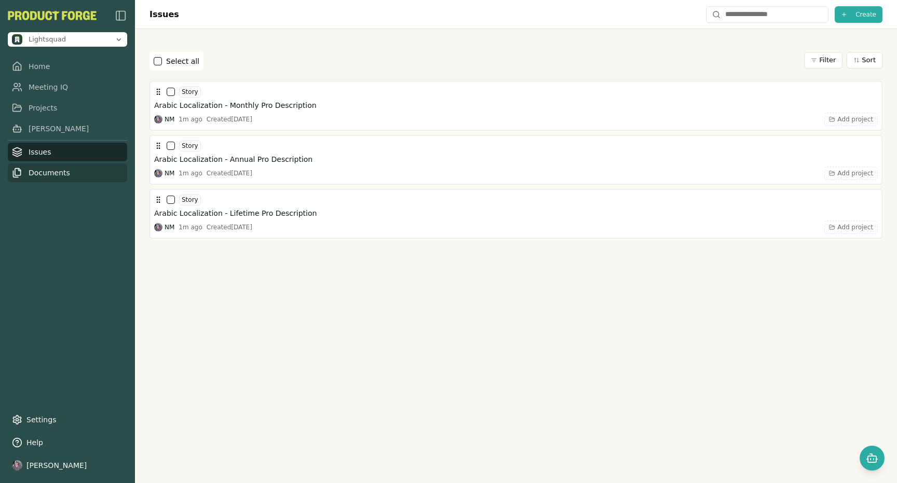
click at [49, 176] on link "Documents" at bounding box center [67, 173] width 119 height 19
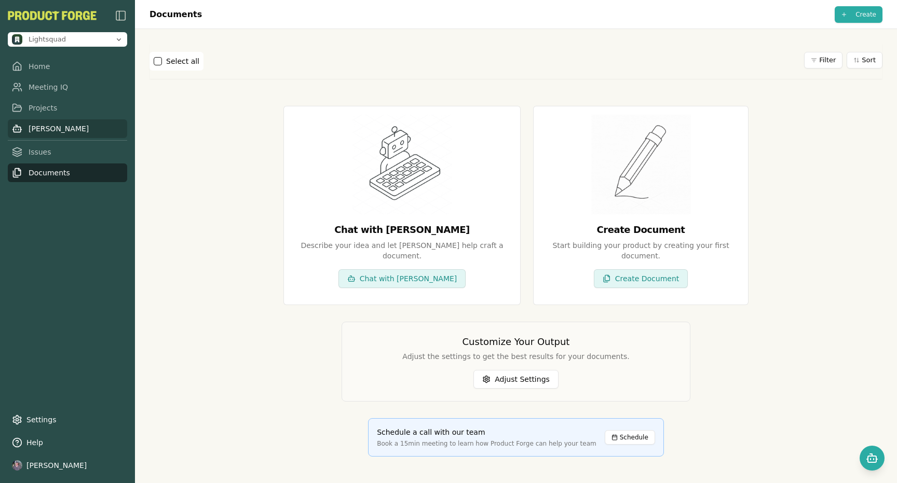
click at [58, 128] on link "[PERSON_NAME]" at bounding box center [67, 128] width 119 height 19
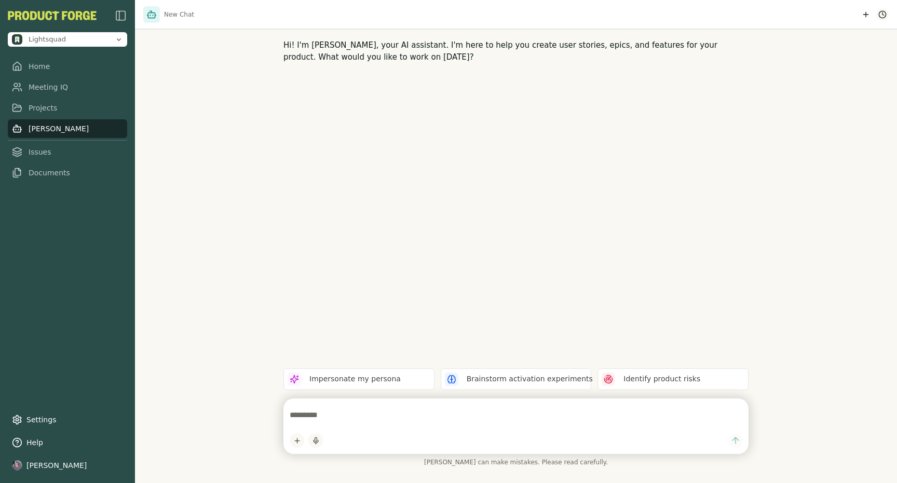
click at [883, 17] on html "Lightsquad Home Meeting IQ Projects [PERSON_NAME] Issues Documents Settings Hel…" at bounding box center [448, 241] width 897 height 483
click at [779, 57] on div "New Chat" at bounding box center [798, 54] width 132 height 10
click at [887, 15] on html "Lightsquad Home Meeting IQ Projects [PERSON_NAME] Issues Documents Settings Hel…" at bounding box center [448, 241] width 897 height 483
click at [749, 49] on span "New Chat" at bounding box center [759, 54] width 35 height 10
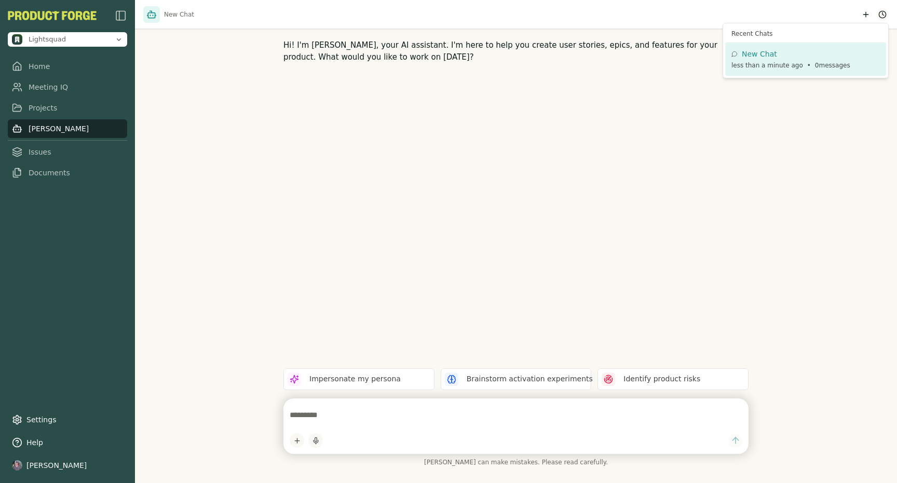
click at [884, 14] on html "Lightsquad Home Meeting IQ Projects [PERSON_NAME] Issues Documents Settings Hel…" at bounding box center [448, 241] width 897 height 483
click at [823, 65] on span "0 messages" at bounding box center [832, 65] width 35 height 8
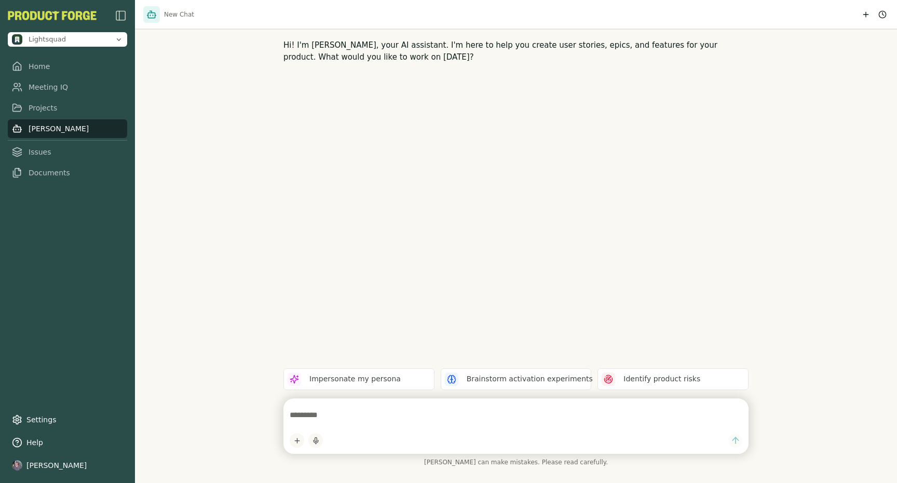
drag, startPoint x: 605, startPoint y: 134, endPoint x: 599, endPoint y: 131, distance: 6.8
click at [601, 134] on div "Hi! I'm [PERSON_NAME], your AI assistant. I'm here to help you create user stor…" at bounding box center [516, 241] width 762 height 483
click at [76, 79] on link "Meeting IQ" at bounding box center [67, 87] width 119 height 19
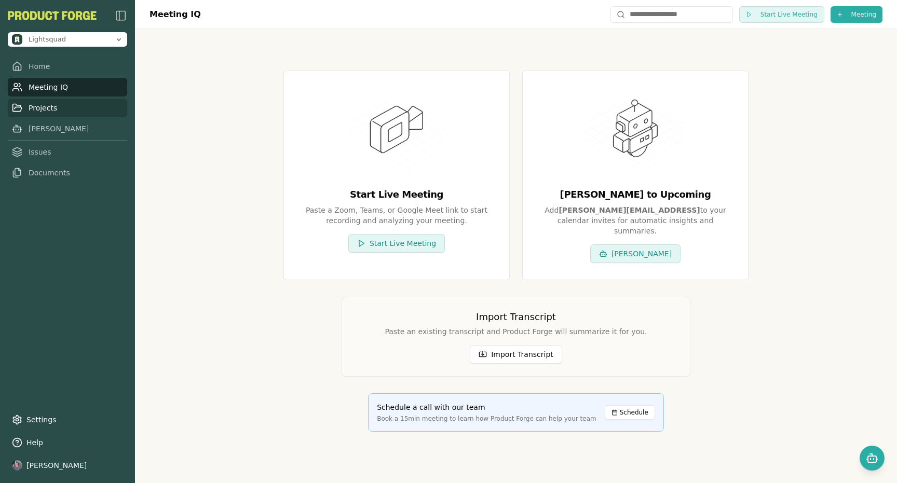
click at [56, 113] on link "Projects" at bounding box center [67, 108] width 119 height 19
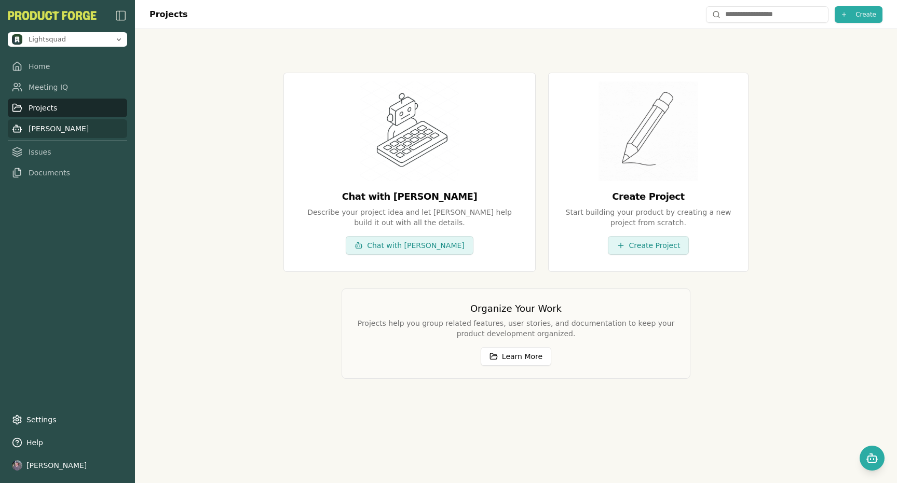
click at [62, 130] on link "[PERSON_NAME]" at bounding box center [67, 128] width 119 height 19
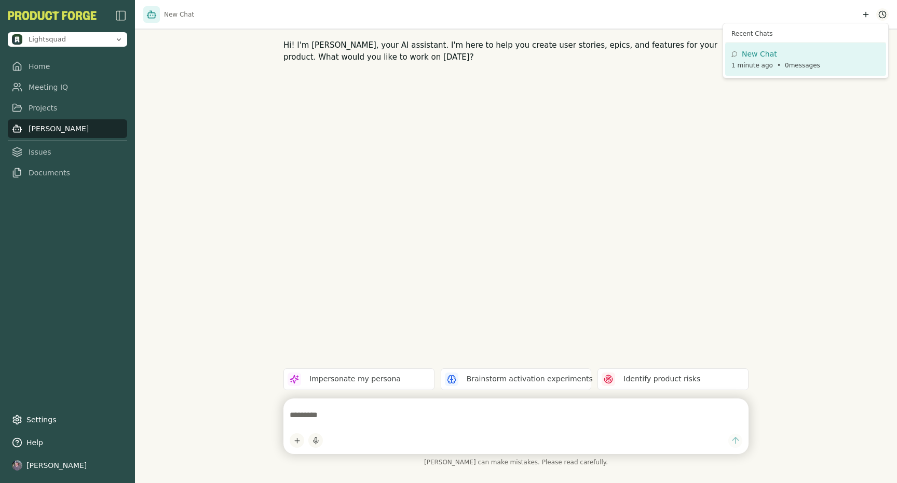
click at [882, 16] on html "Lightsquad Home Meeting IQ Projects [PERSON_NAME] Issues Documents Settings Hel…" at bounding box center [448, 241] width 897 height 483
click at [754, 55] on span "New Chat" at bounding box center [759, 54] width 35 height 10
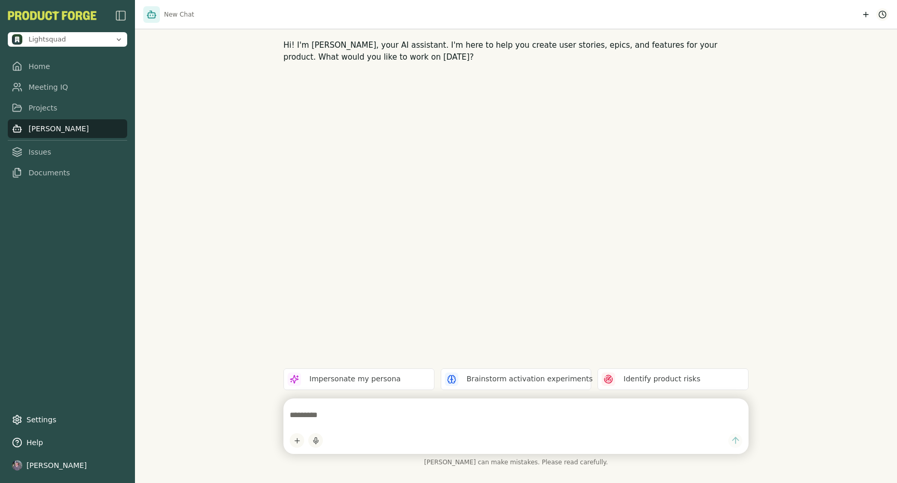
click at [885, 13] on html "Lightsquad Home Meeting IQ Projects [PERSON_NAME] Issues Documents Settings Hel…" at bounding box center [448, 241] width 897 height 483
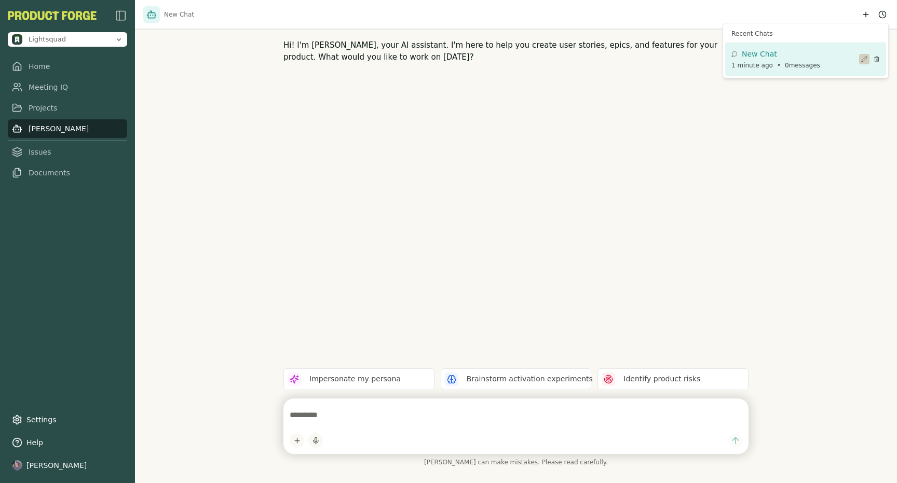
click at [860, 58] on button at bounding box center [864, 59] width 10 height 10
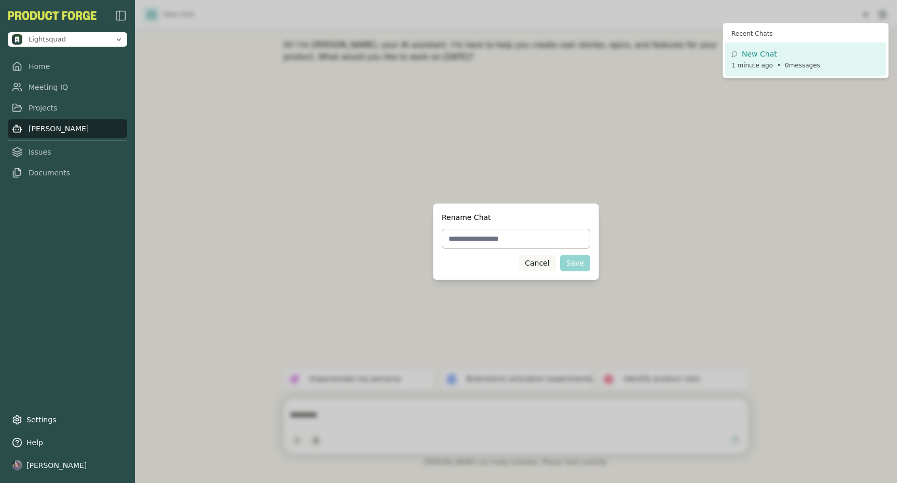
click at [531, 262] on html "Lightsquad Home Meeting IQ Projects [PERSON_NAME] Issues Documents Settings Hel…" at bounding box center [448, 241] width 897 height 483
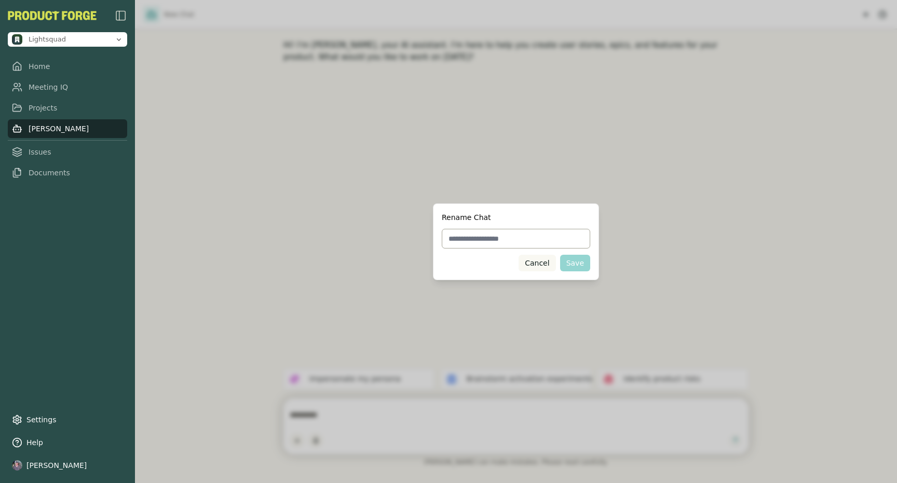
click at [533, 269] on button "Cancel" at bounding box center [537, 263] width 37 height 17
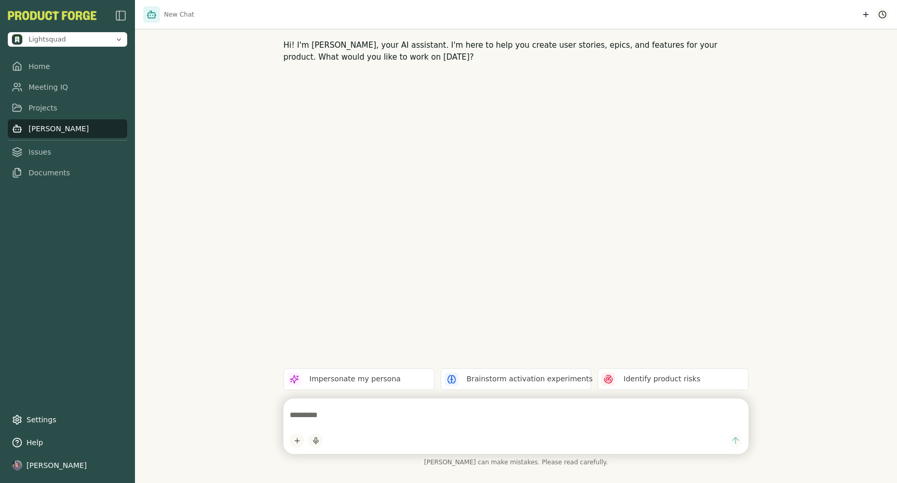
click at [887, 15] on html "Lightsquad Home Meeting IQ Projects [PERSON_NAME] Issues Documents Settings Hel…" at bounding box center [448, 241] width 897 height 483
click at [759, 61] on div "New Chat 1 minute ago • 0 messages" at bounding box center [806, 59] width 149 height 21
